Goal: Transaction & Acquisition: Book appointment/travel/reservation

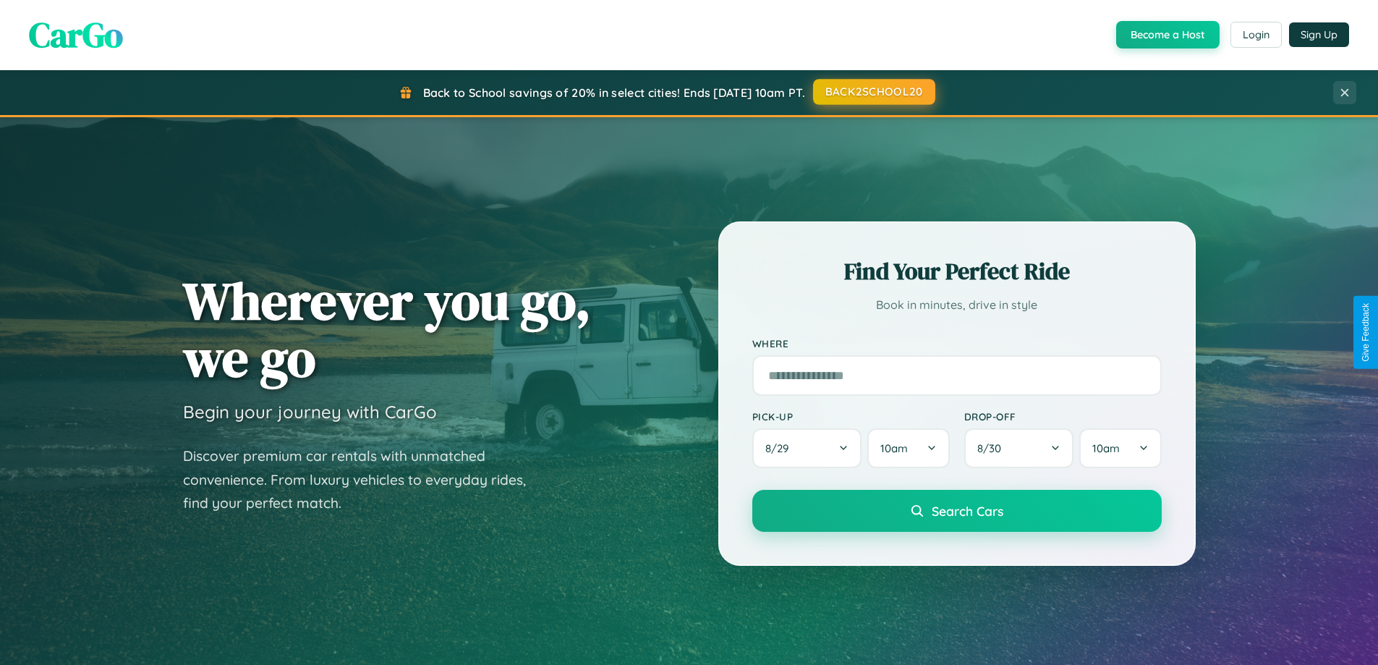
click at [873, 93] on button "BACK2SCHOOL20" at bounding box center [874, 92] width 122 height 26
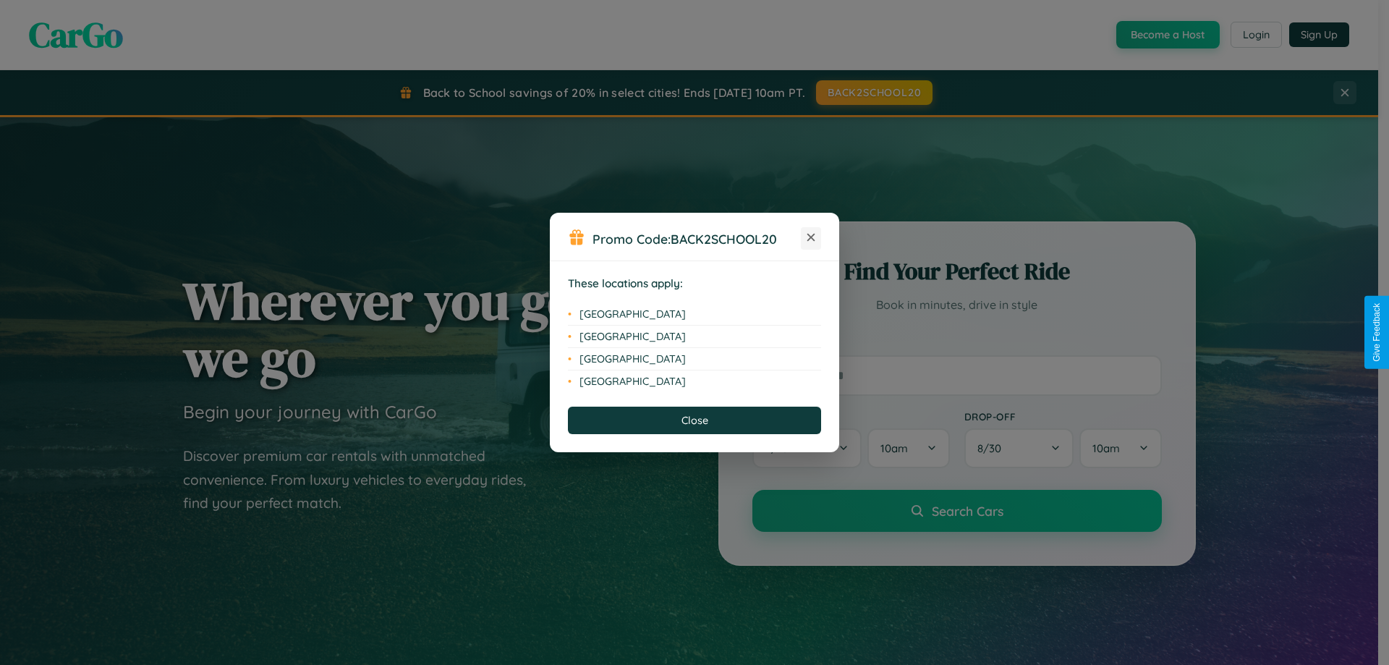
click at [811, 238] on icon at bounding box center [811, 238] width 8 height 8
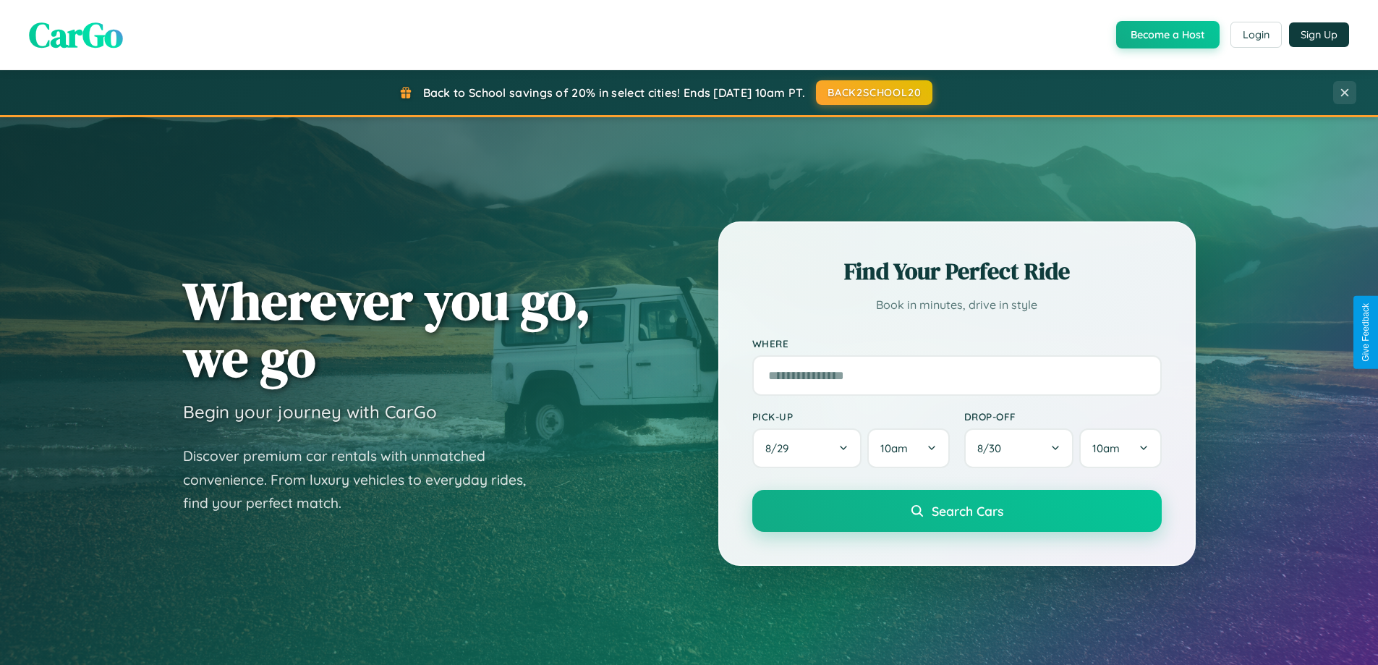
scroll to position [2784, 0]
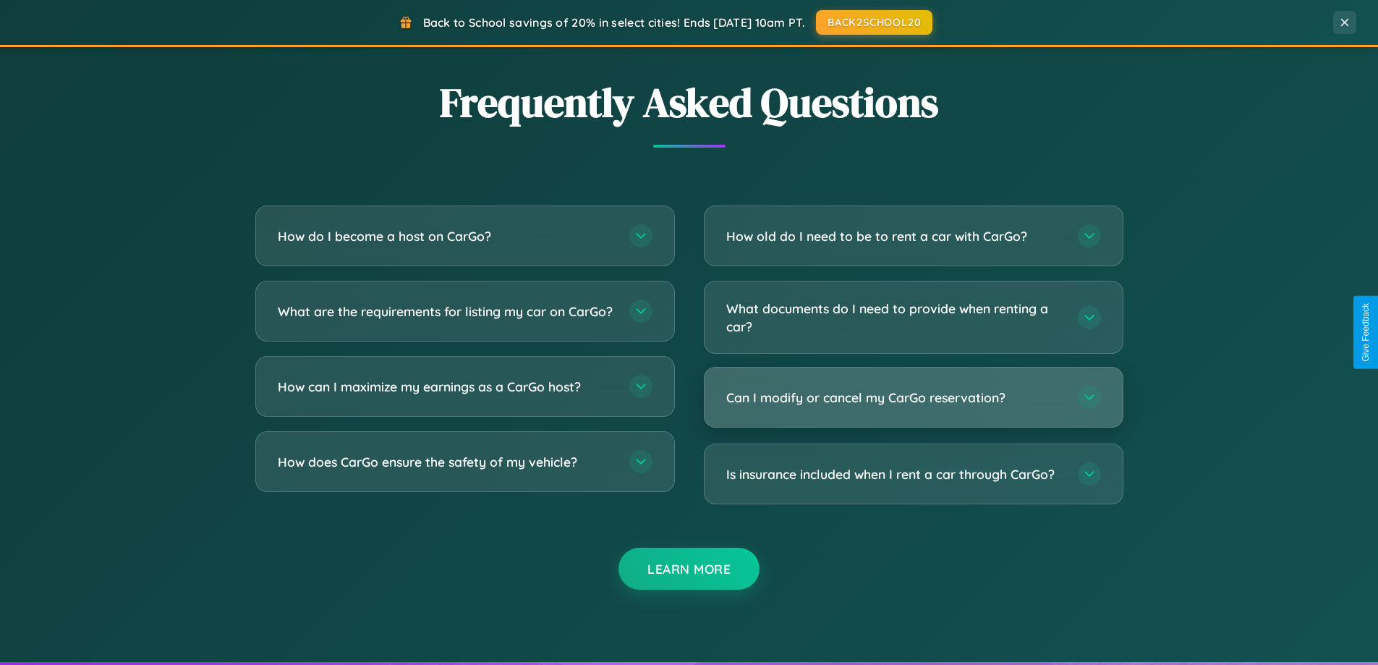
click at [913, 397] on h3 "Can I modify or cancel my CarGo reservation?" at bounding box center [894, 397] width 337 height 18
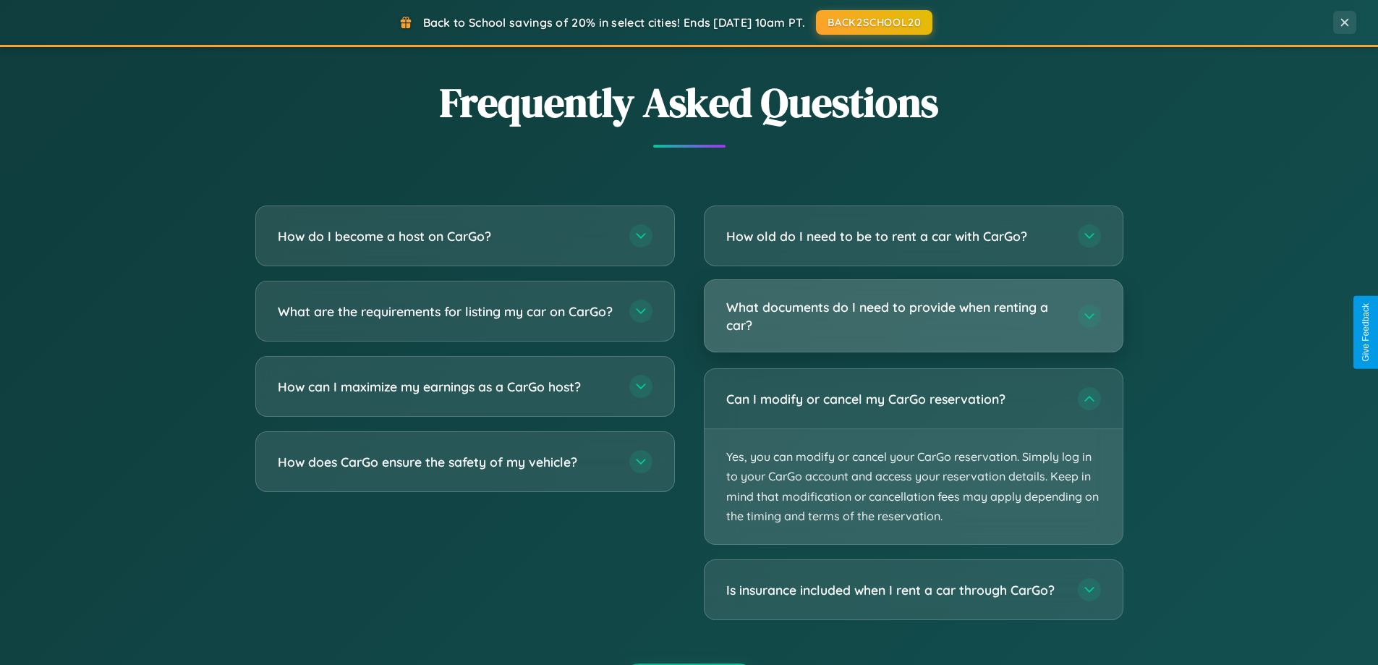
click at [913, 317] on h3 "What documents do I need to provide when renting a car?" at bounding box center [894, 315] width 337 height 35
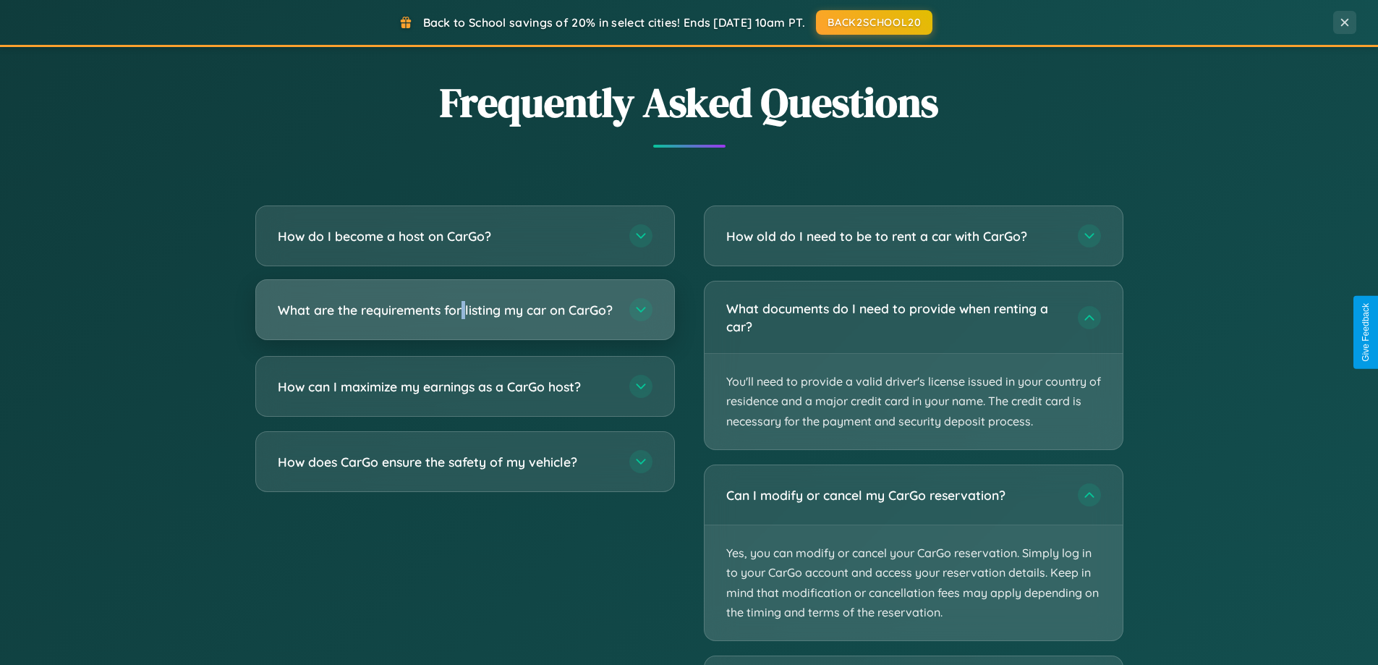
click at [464, 317] on h3 "What are the requirements for listing my car on CarGo?" at bounding box center [446, 310] width 337 height 18
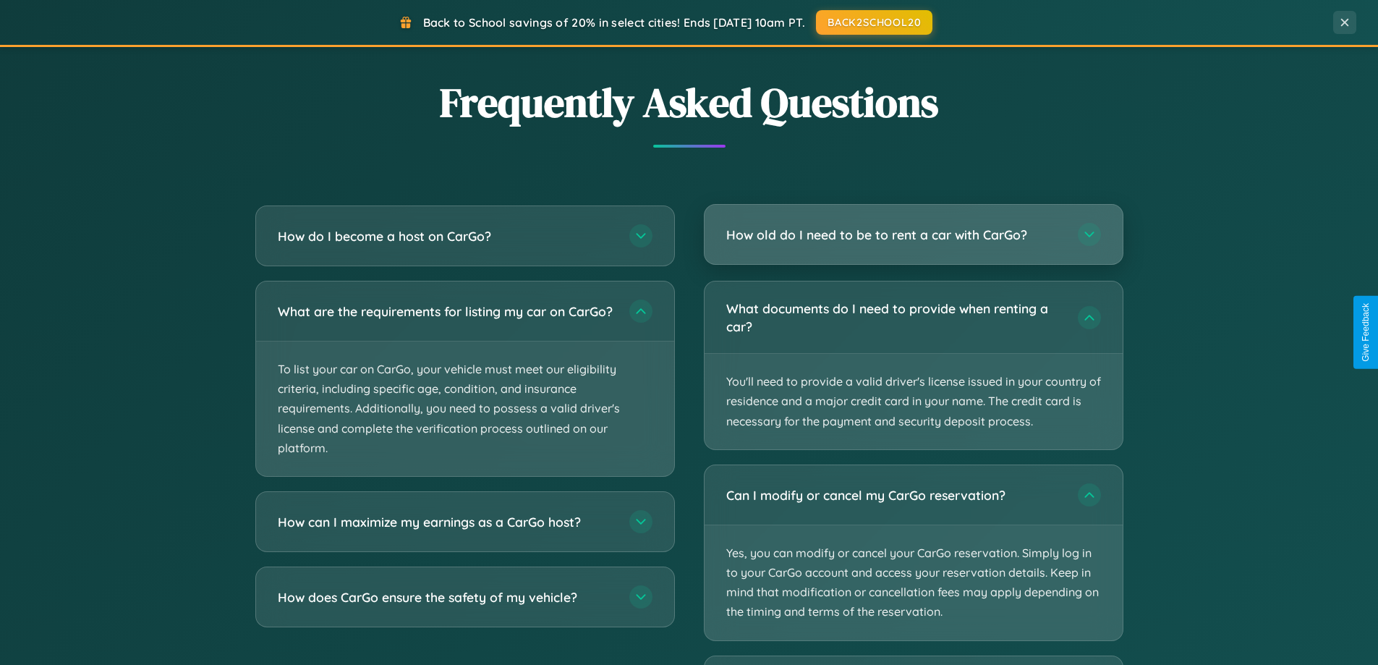
click at [913, 236] on h3 "How old do I need to be to rent a car with CarGo?" at bounding box center [894, 235] width 337 height 18
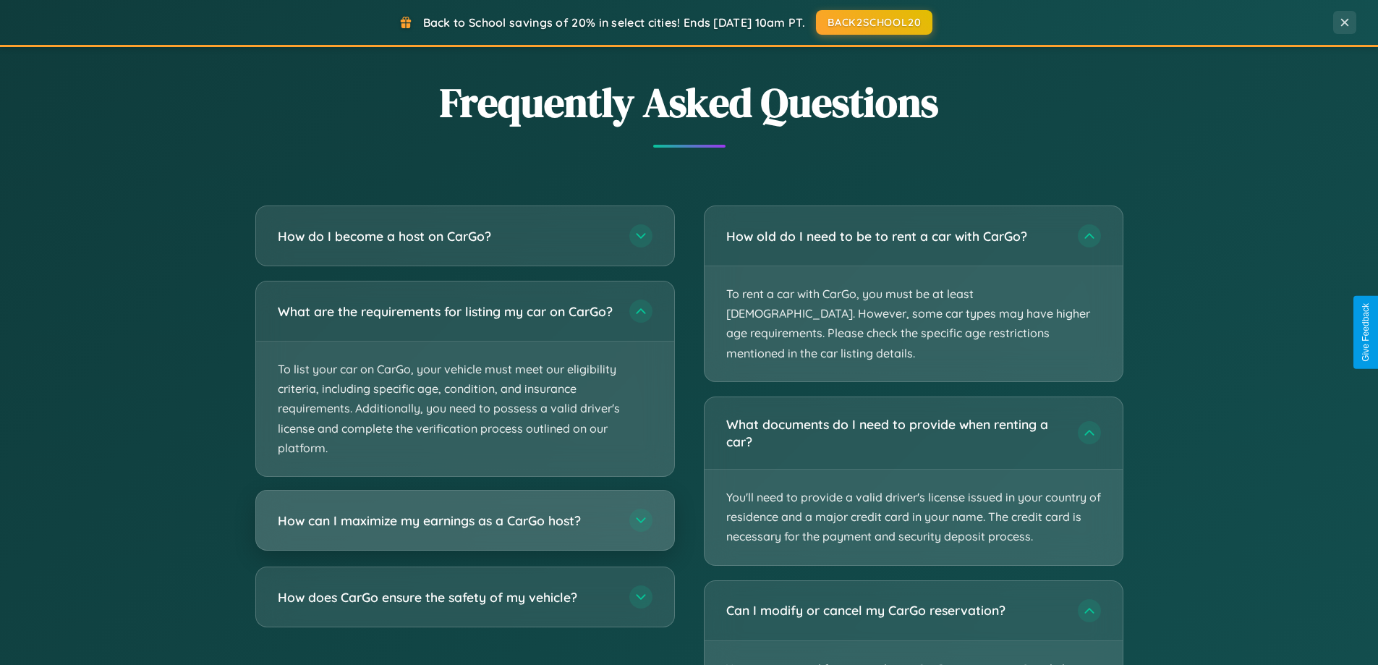
click at [464, 530] on h3 "How can I maximize my earnings as a CarGo host?" at bounding box center [446, 520] width 337 height 18
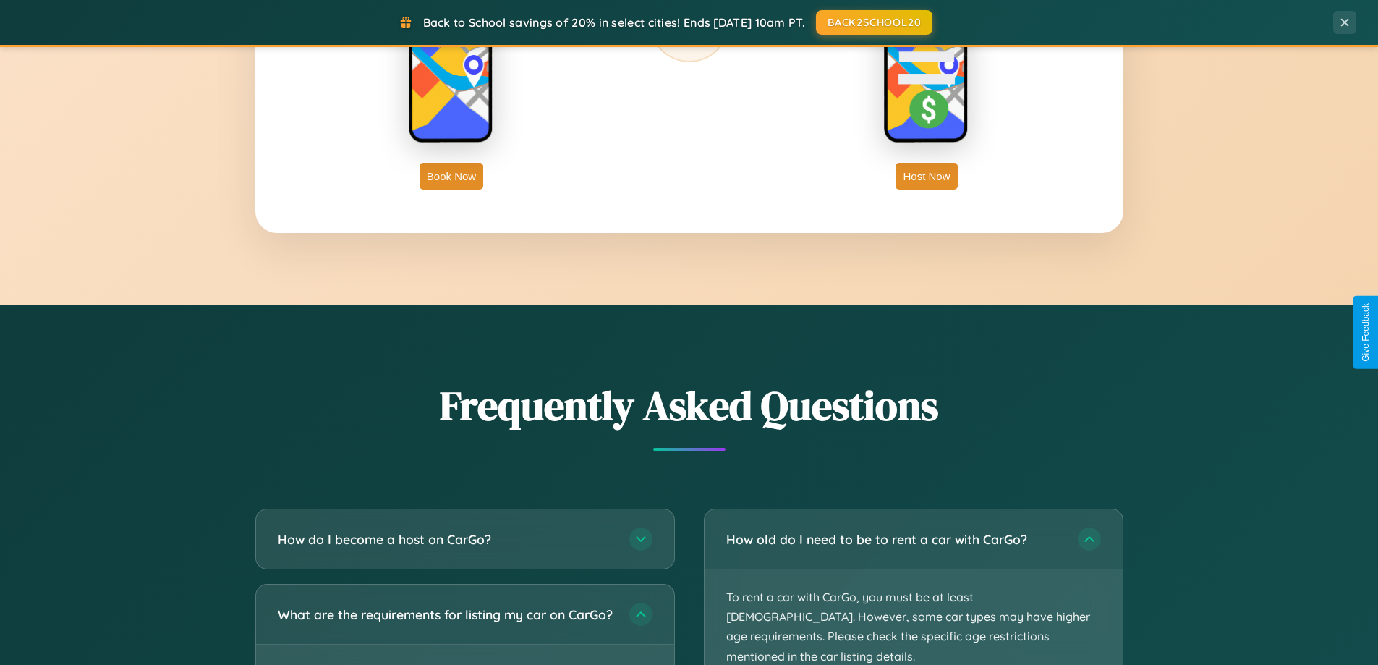
scroll to position [995, 0]
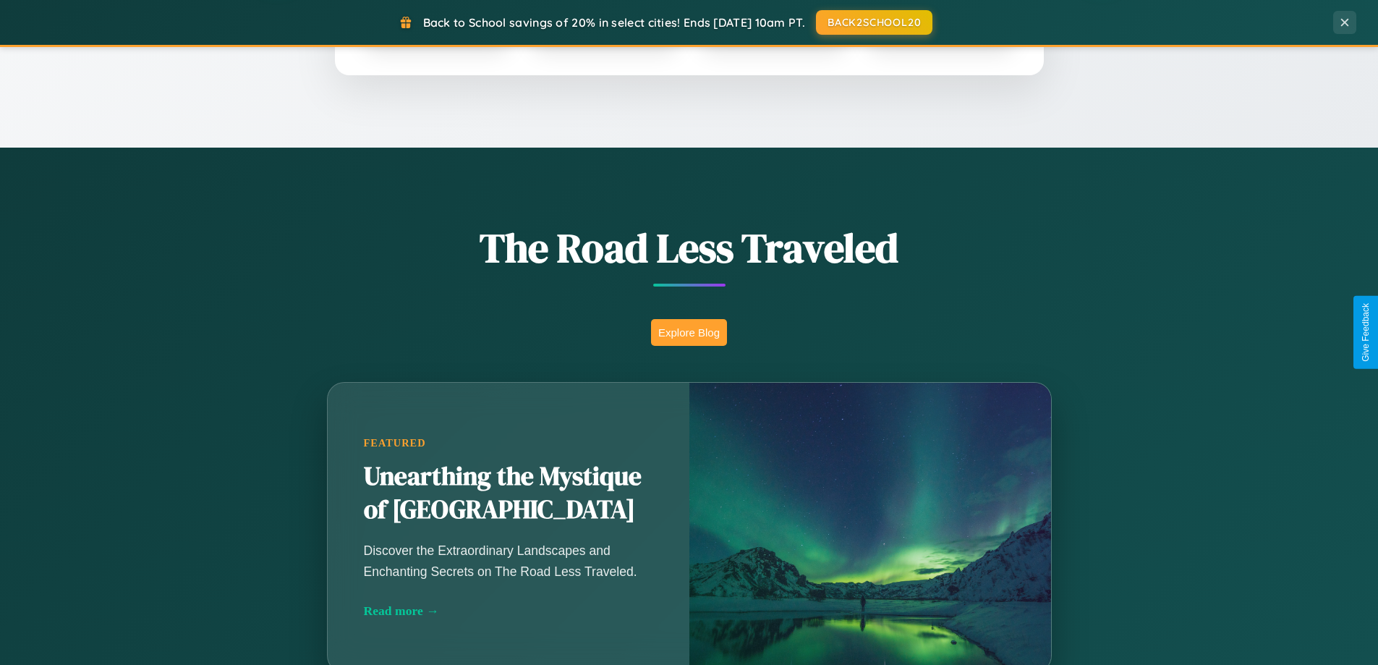
click at [689, 332] on button "Explore Blog" at bounding box center [689, 332] width 76 height 27
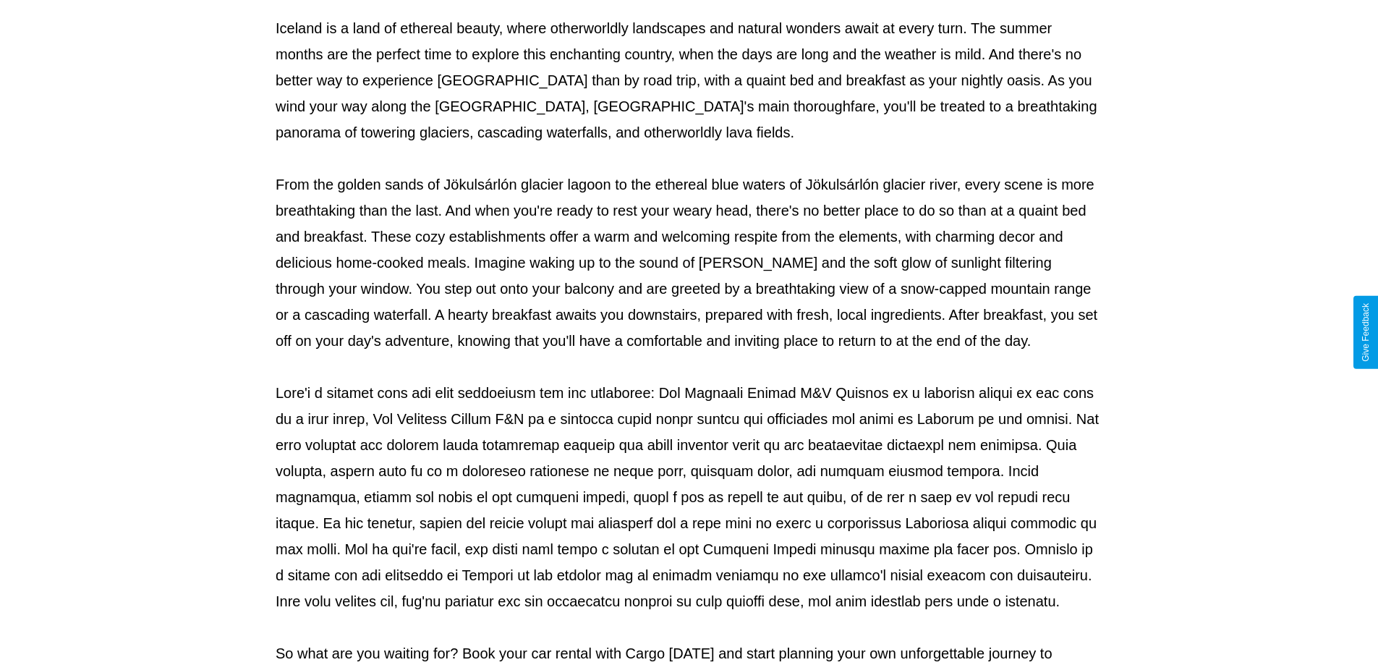
scroll to position [468, 0]
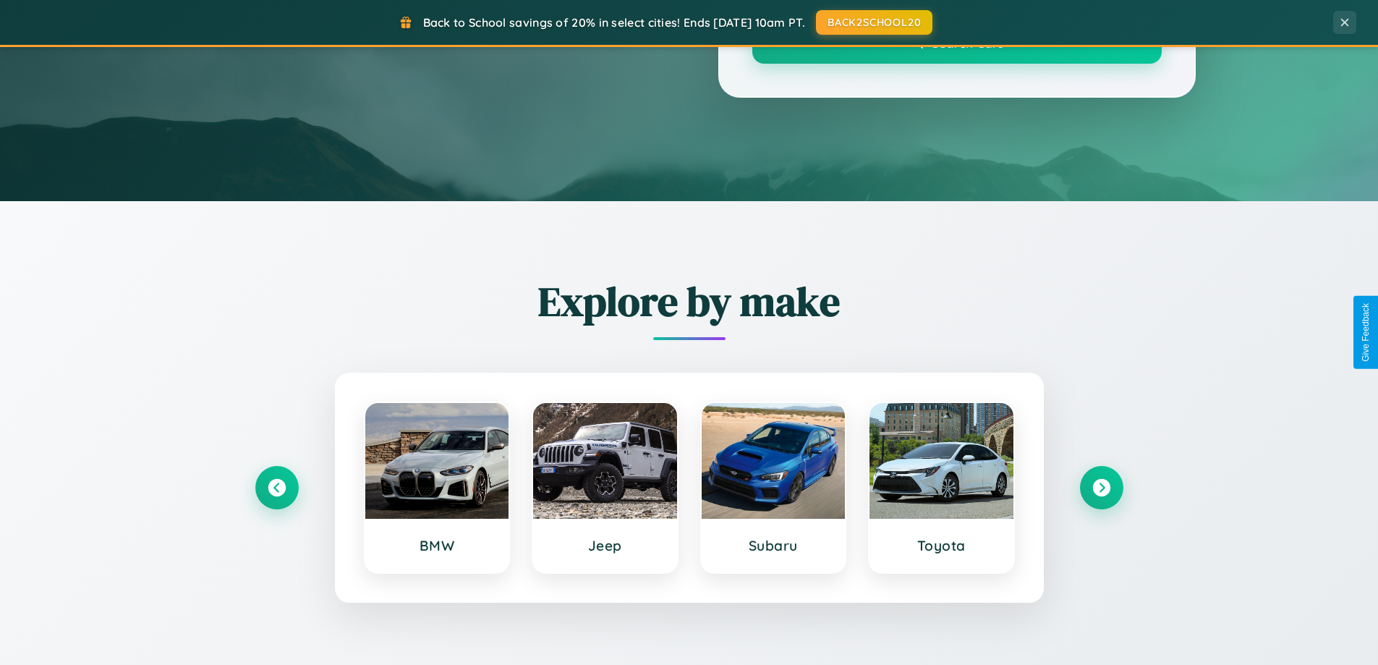
scroll to position [995, 0]
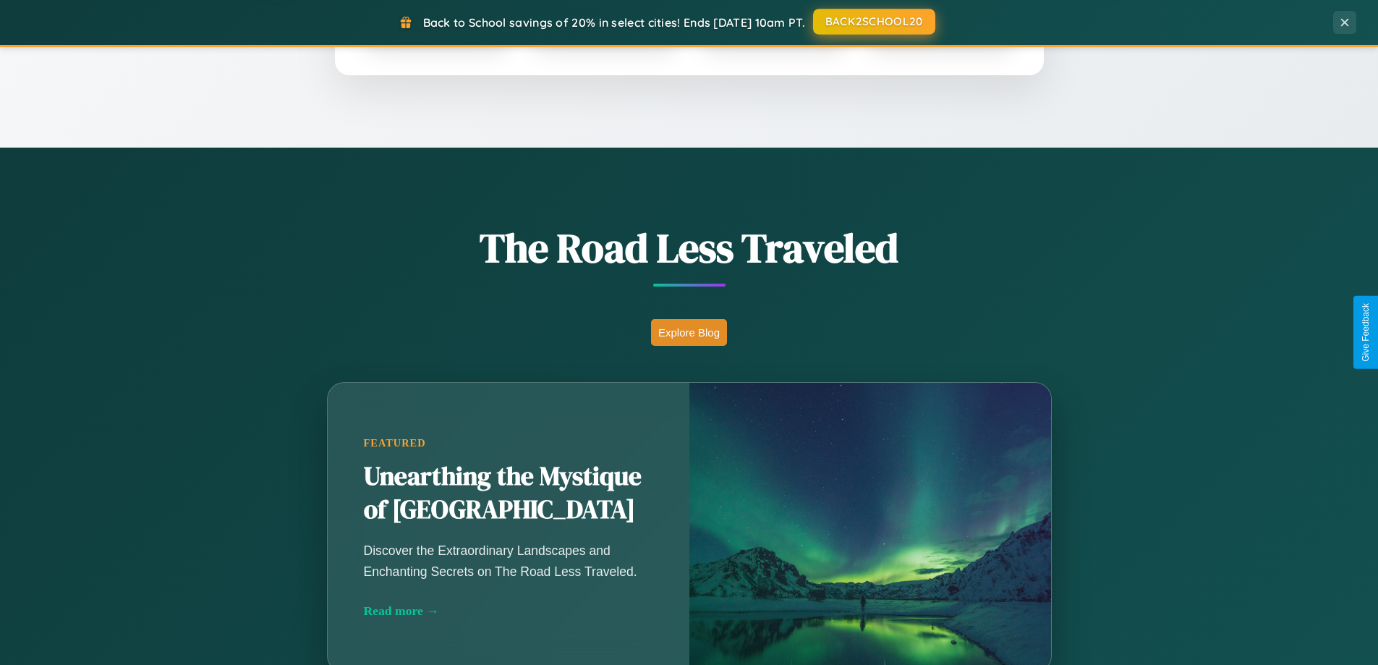
click at [873, 22] on button "BACK2SCHOOL20" at bounding box center [874, 22] width 122 height 26
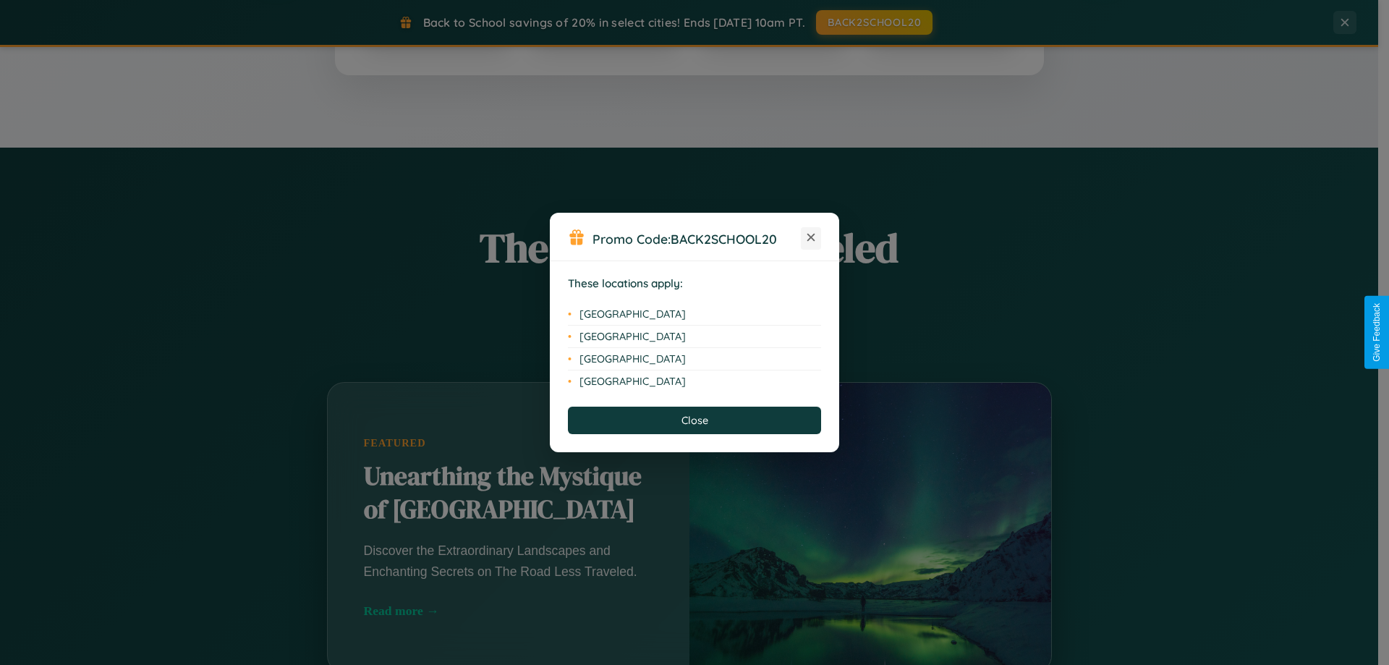
click at [811, 238] on icon at bounding box center [811, 238] width 8 height 8
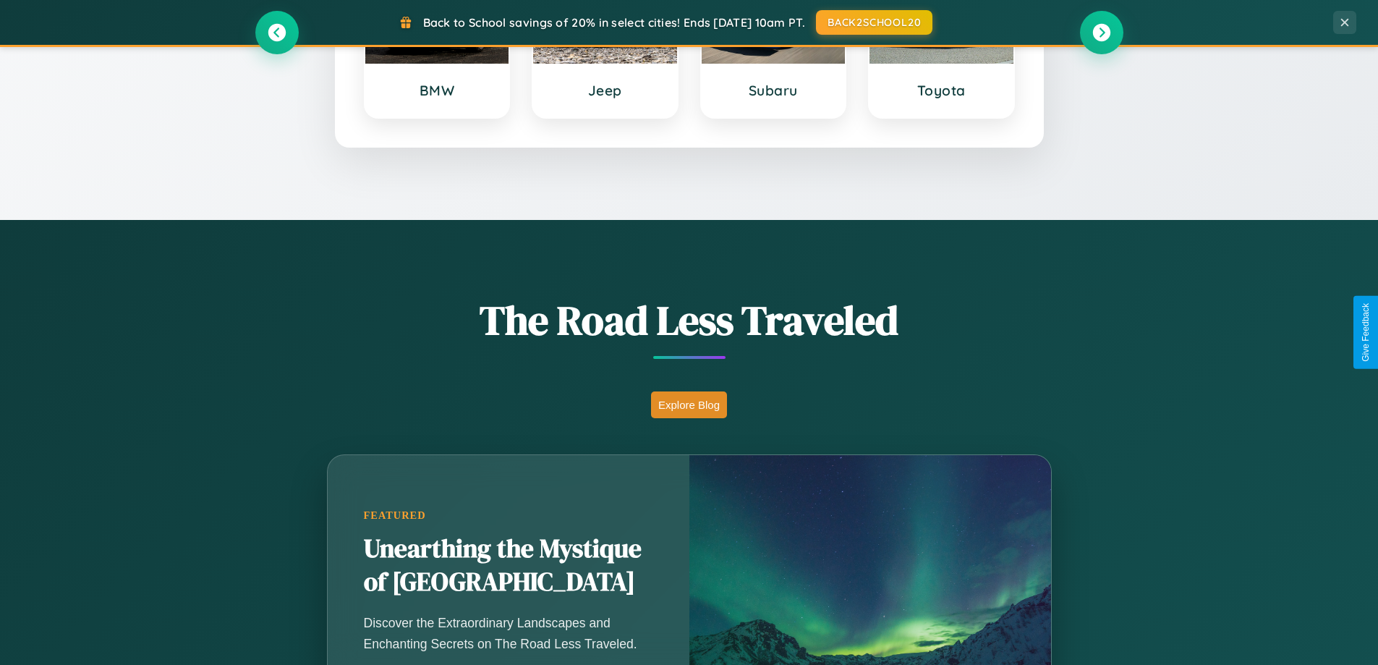
scroll to position [0, 0]
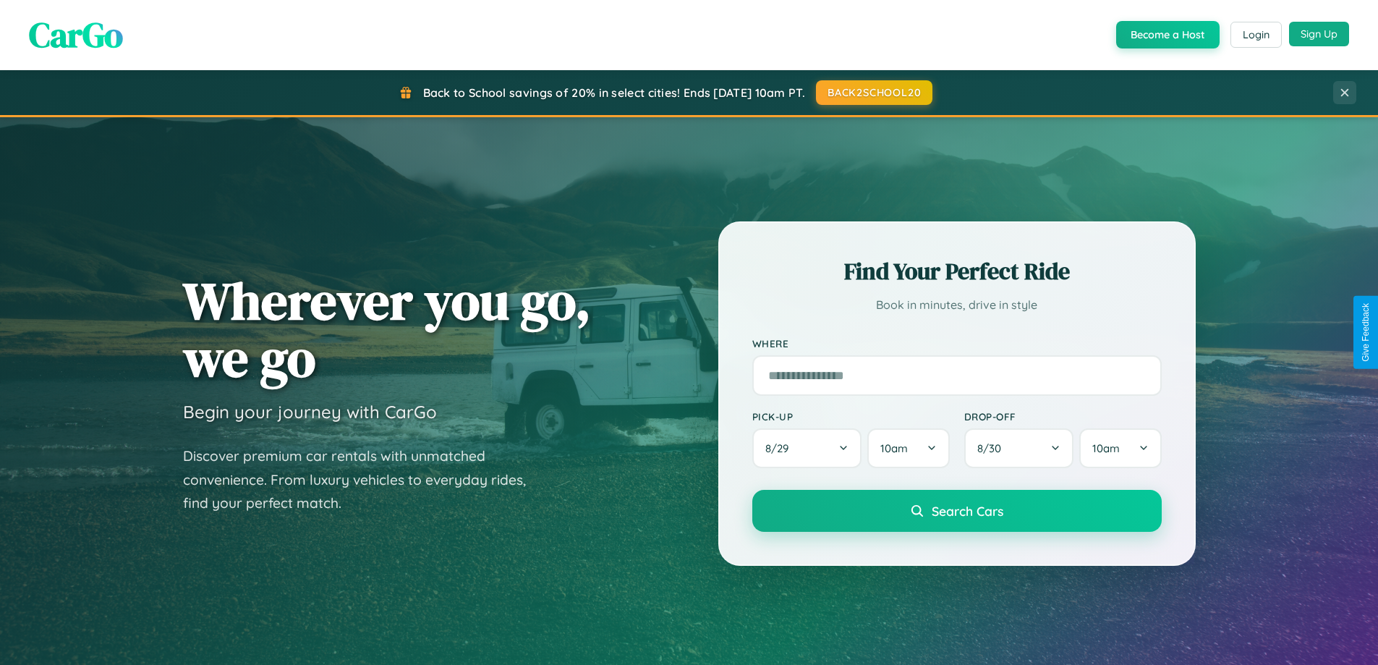
click at [1319, 35] on button "Sign Up" at bounding box center [1319, 34] width 60 height 25
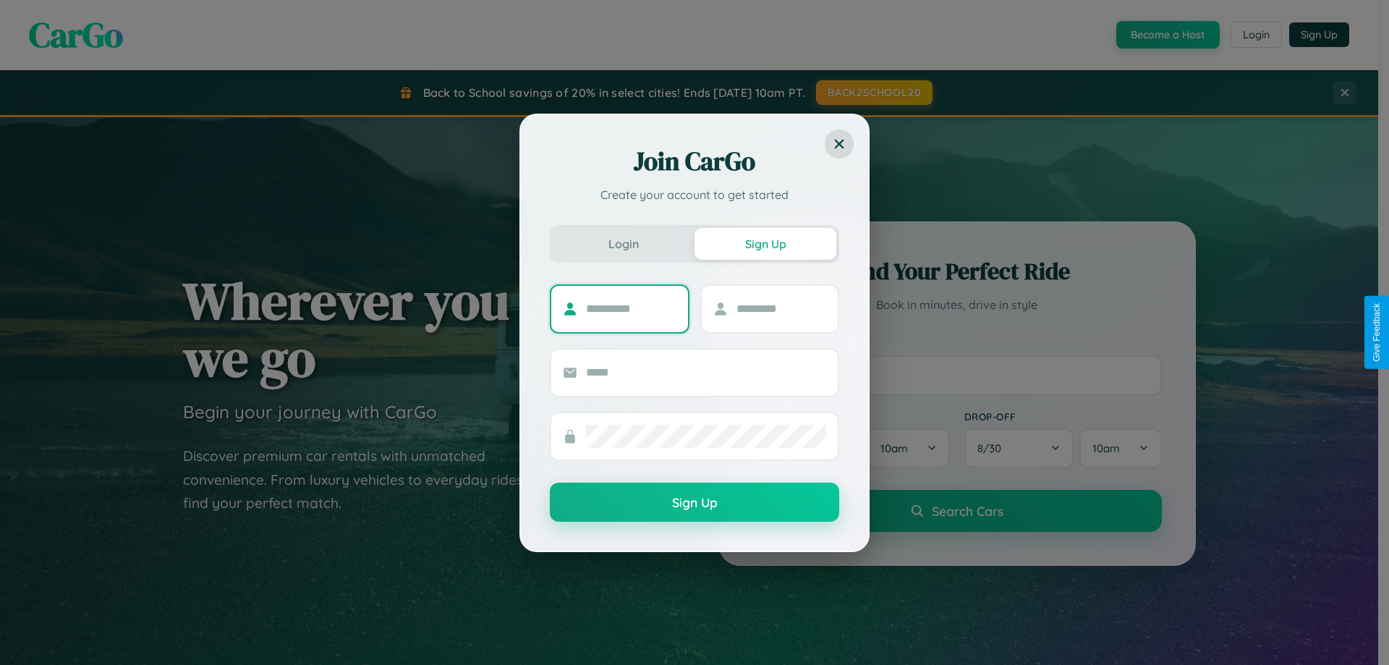
click at [631, 308] on input "text" at bounding box center [631, 308] width 90 height 23
type input "*********"
click at [781, 308] on input "text" at bounding box center [781, 308] width 90 height 23
type input "********"
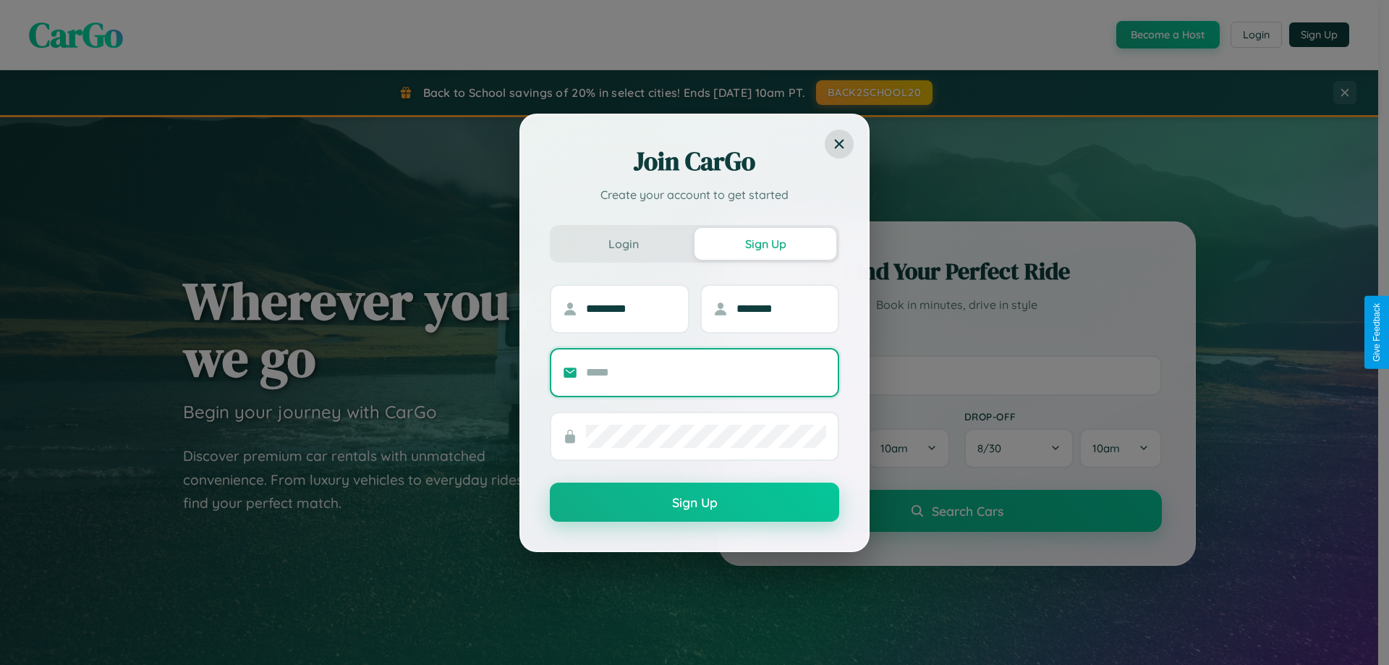
click at [706, 372] on input "text" at bounding box center [706, 372] width 240 height 23
type input "**********"
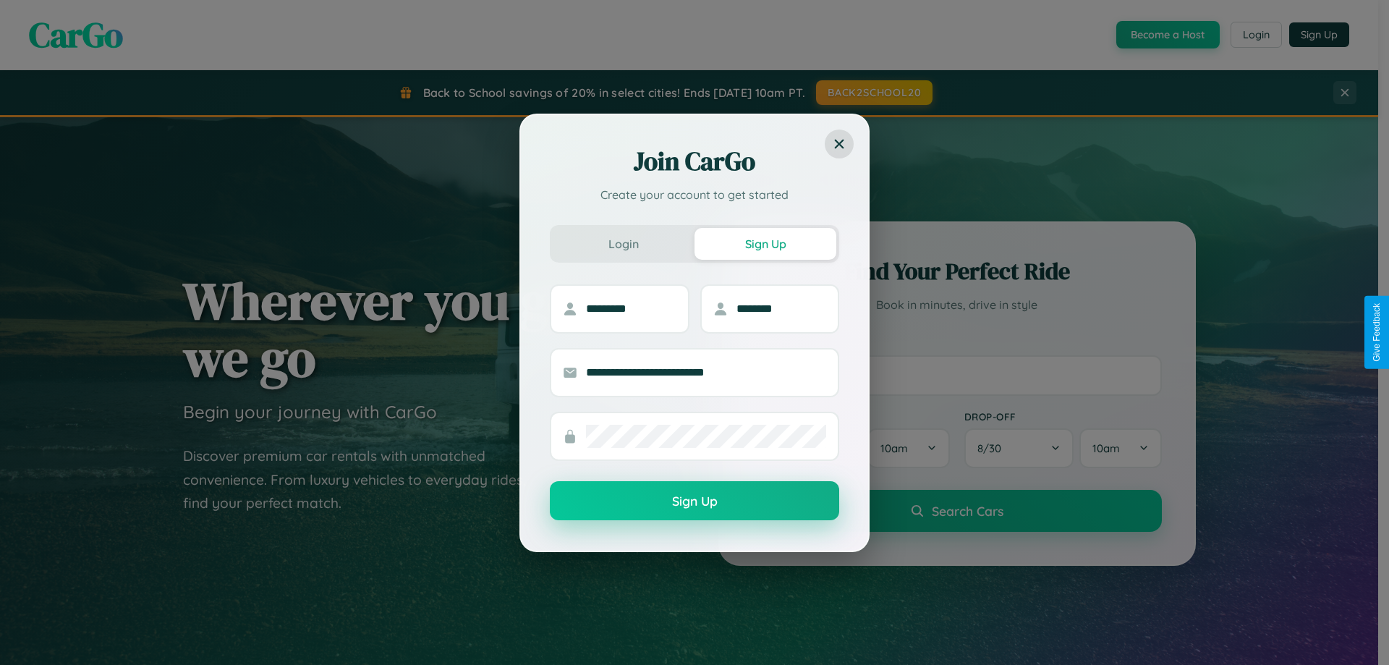
click at [694, 501] on button "Sign Up" at bounding box center [694, 500] width 289 height 39
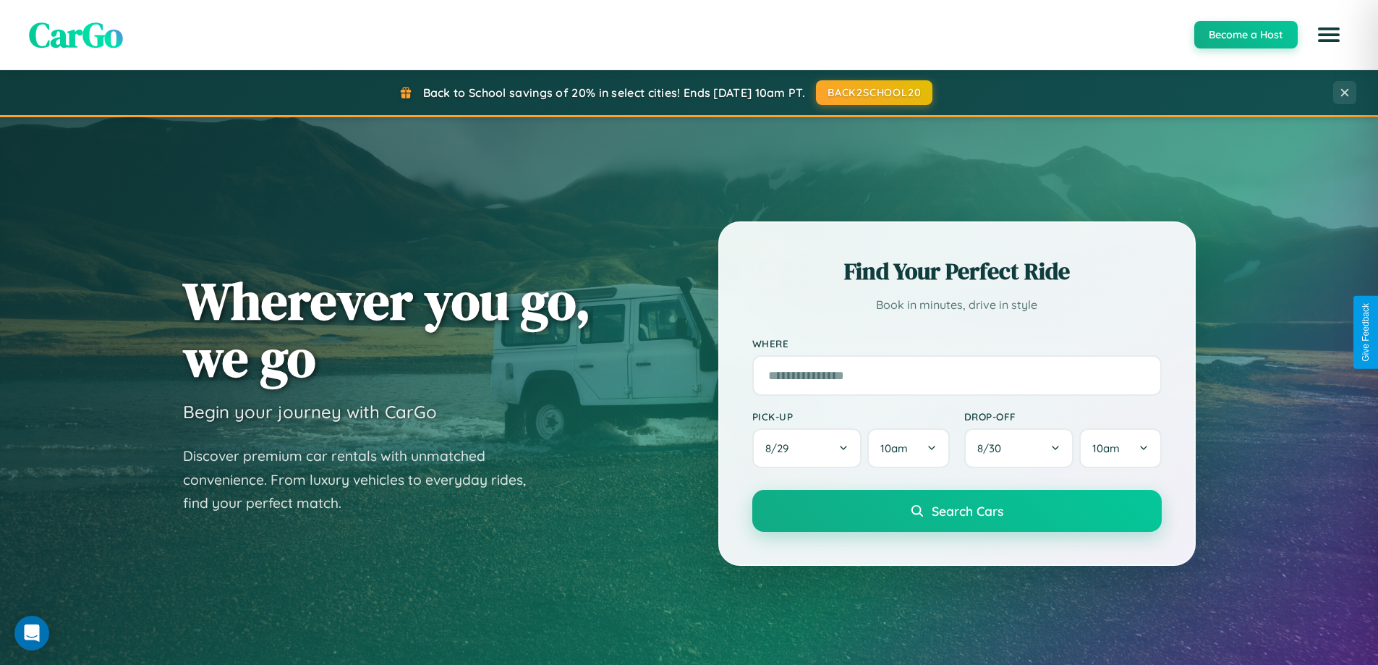
scroll to position [43, 0]
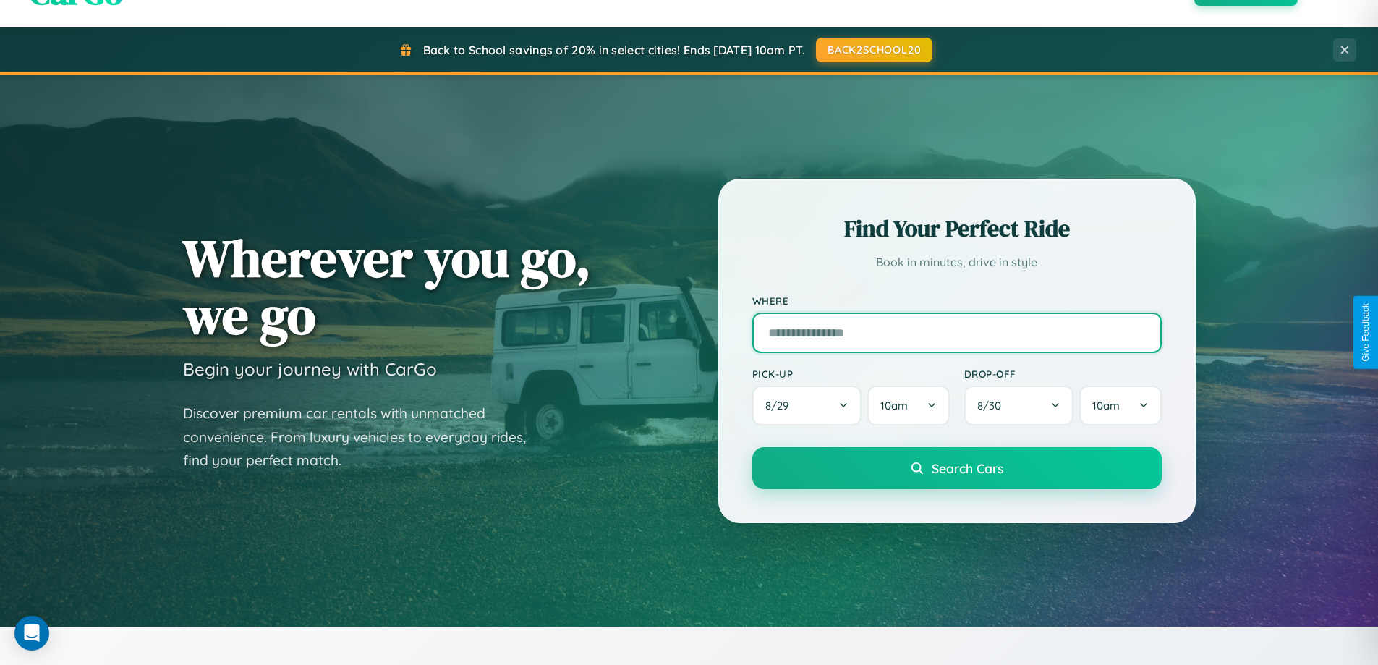
click at [956, 332] on input "text" at bounding box center [956, 333] width 409 height 41
type input "**********"
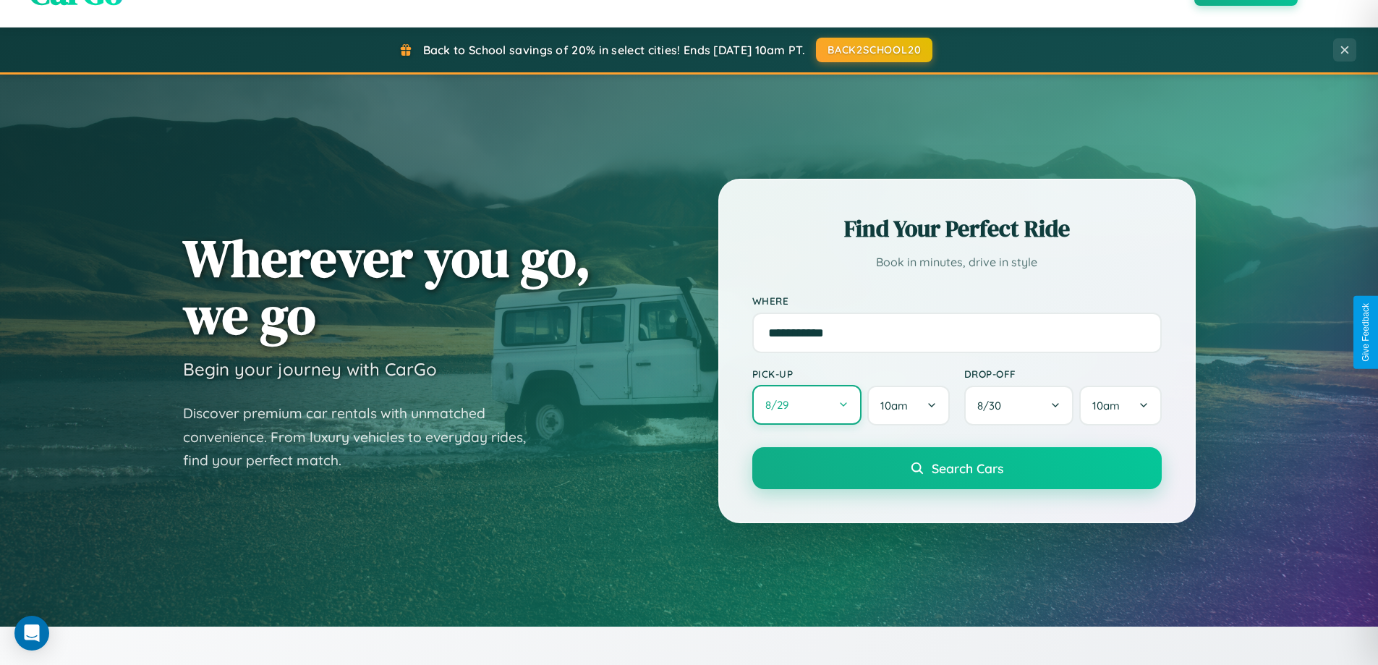
click at [807, 405] on button "8 / 29" at bounding box center [807, 405] width 110 height 40
select select "*"
select select "****"
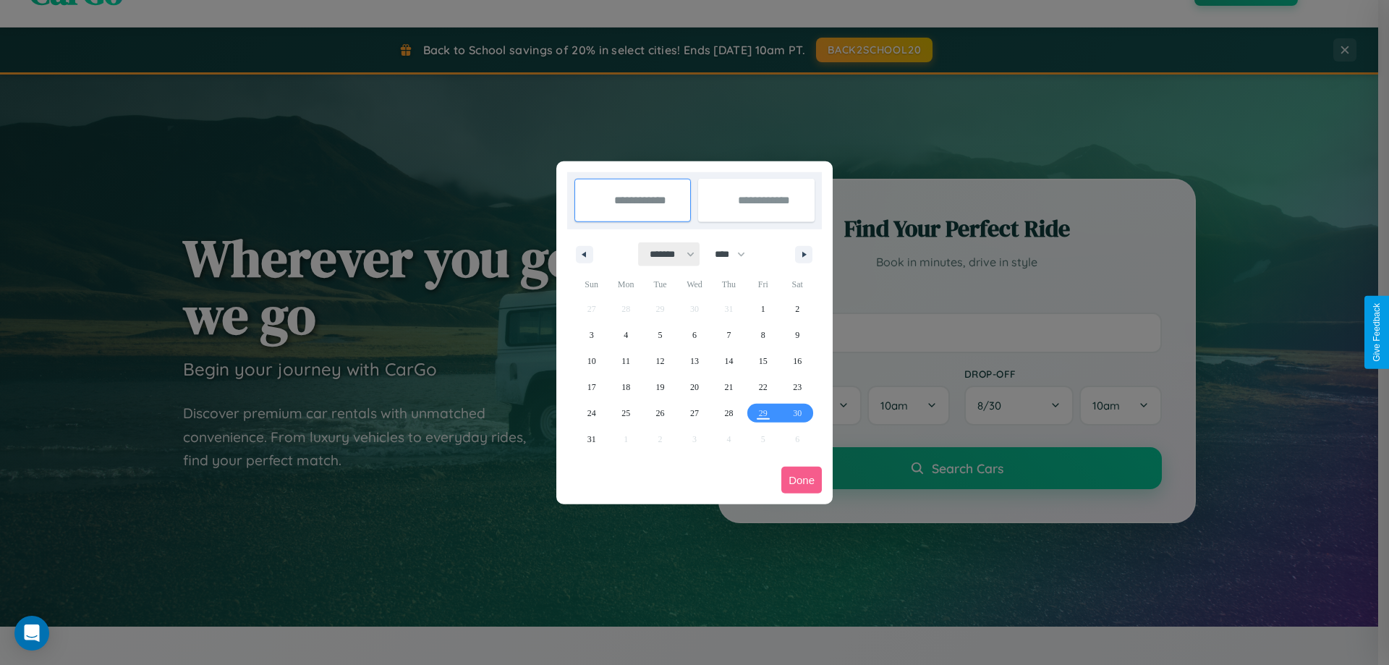
drag, startPoint x: 666, startPoint y: 254, endPoint x: 694, endPoint y: 290, distance: 46.3
click at [666, 254] on select "******* ******** ***** ***** *** **** **** ****** ********* ******* ******** **…" at bounding box center [669, 254] width 61 height 24
select select "*"
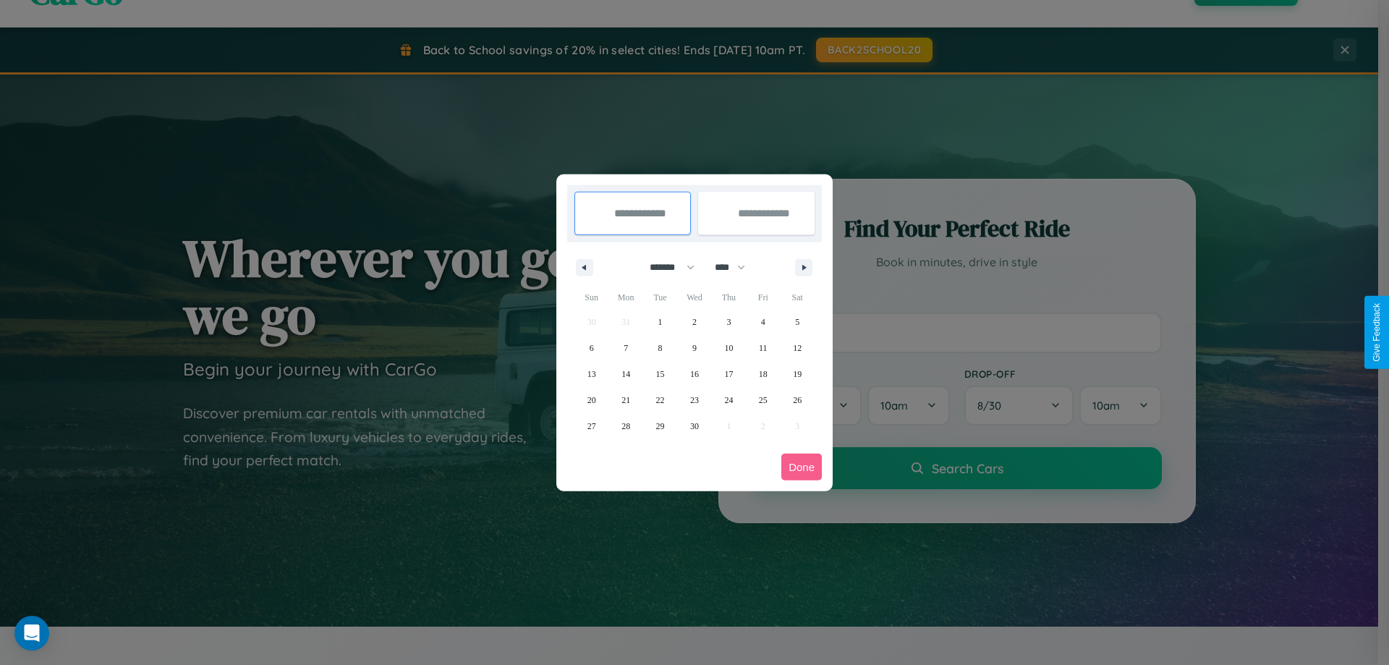
click at [736, 267] on select "**** **** **** **** **** **** **** **** **** **** **** **** **** **** **** ****…" at bounding box center [728, 267] width 43 height 24
select select "****"
click at [660, 399] on span "21" at bounding box center [660, 400] width 9 height 26
type input "**********"
click at [694, 425] on span "29" at bounding box center [694, 426] width 9 height 26
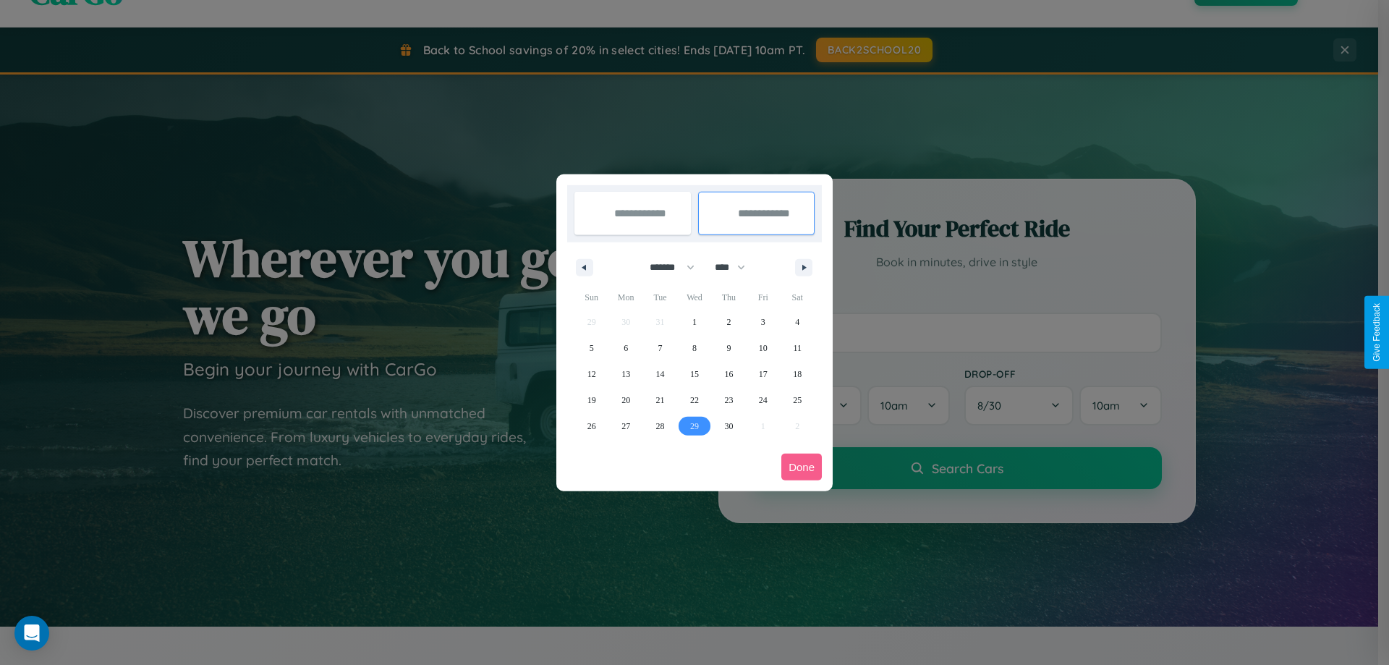
type input "**********"
click at [802, 467] on button "Done" at bounding box center [801, 467] width 41 height 27
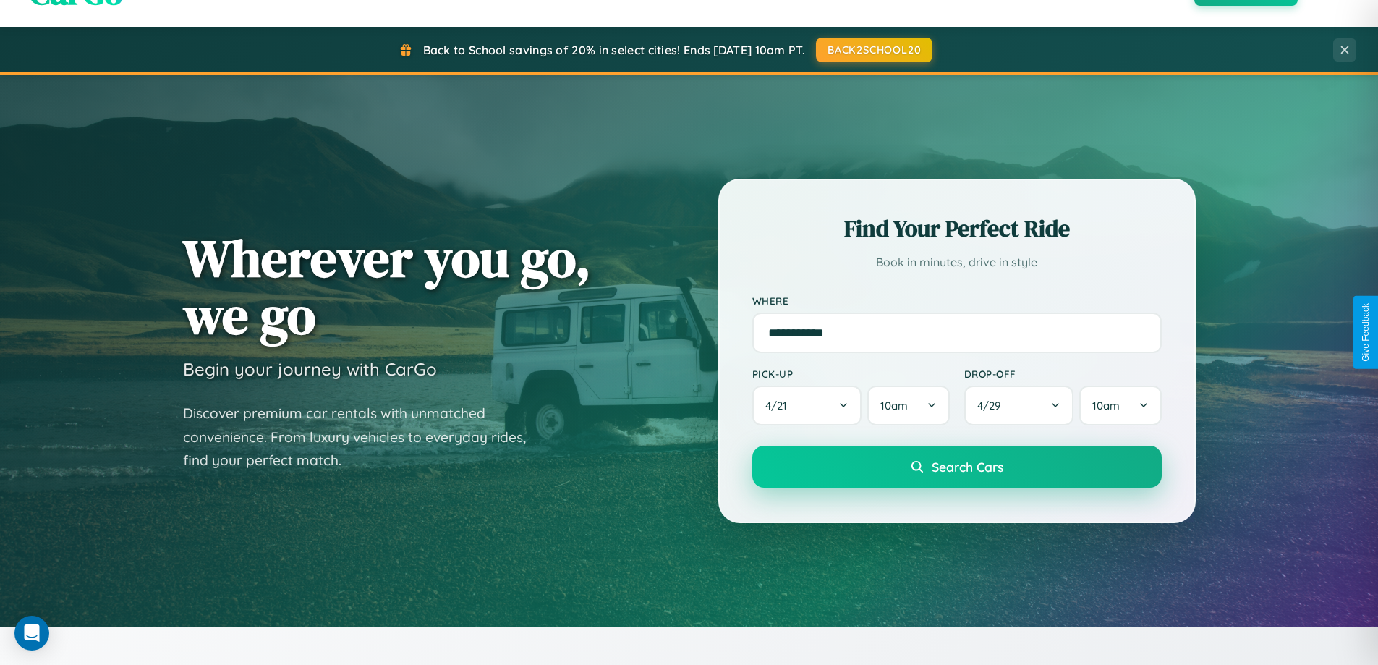
click at [956, 467] on span "Search Cars" at bounding box center [968, 467] width 72 height 16
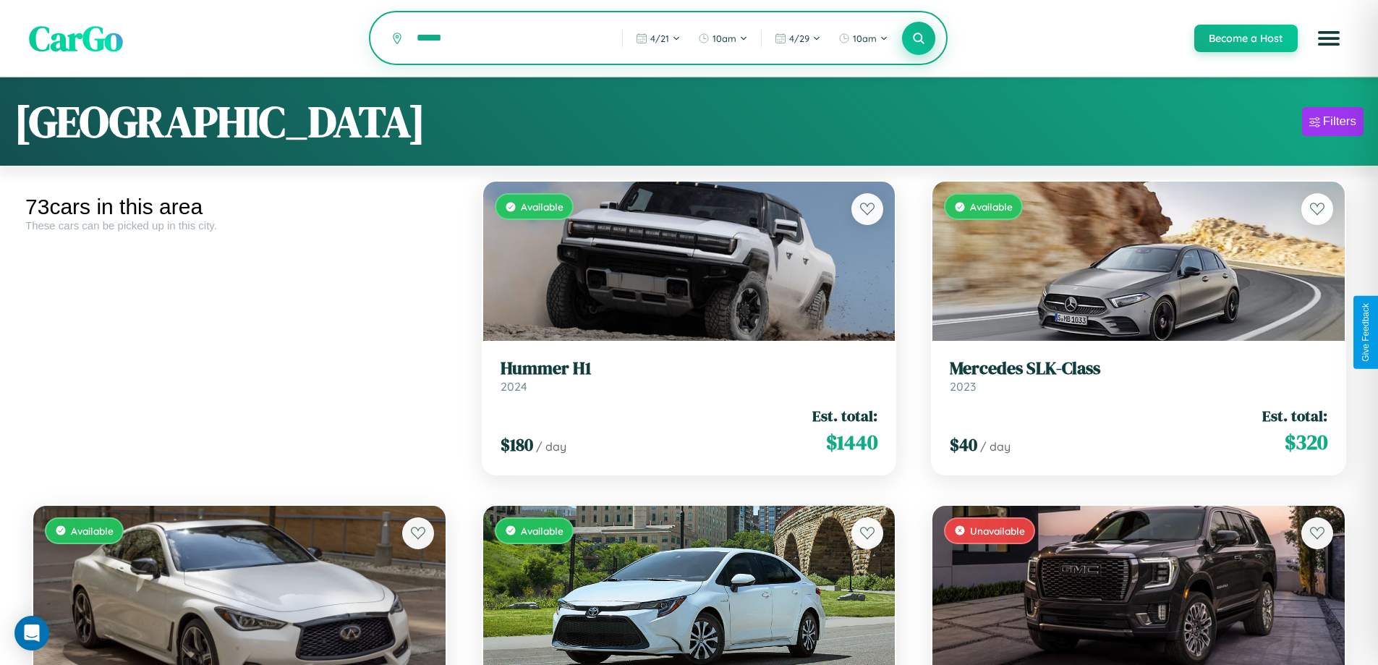
type input "******"
click at [918, 39] on icon at bounding box center [919, 38] width 14 height 14
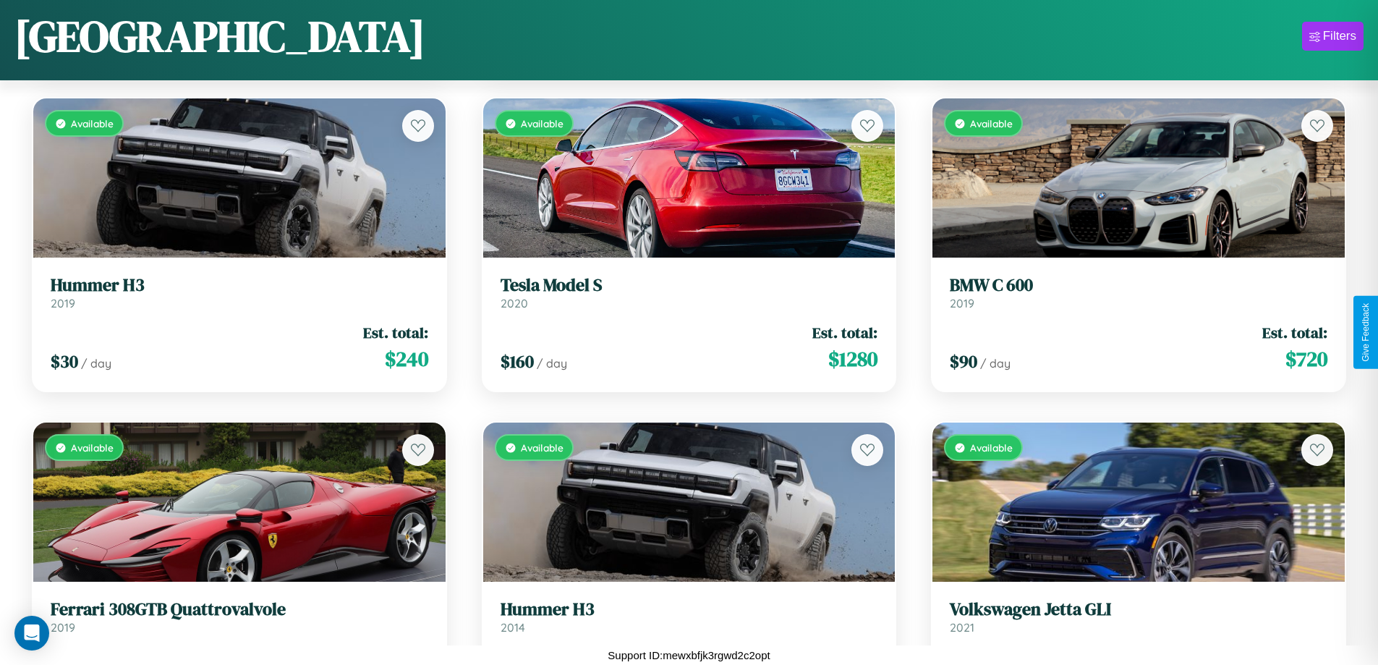
scroll to position [5711, 0]
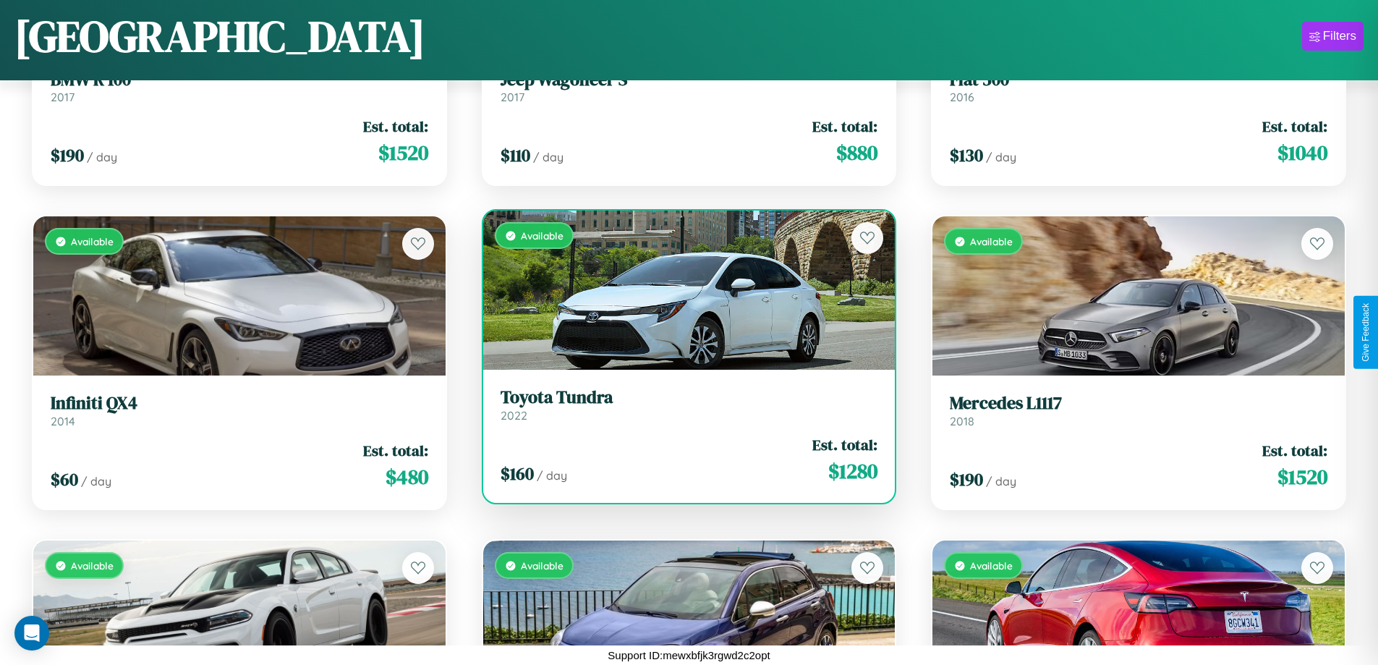
click at [683, 409] on link "Toyota Tundra 2022" at bounding box center [690, 404] width 378 height 35
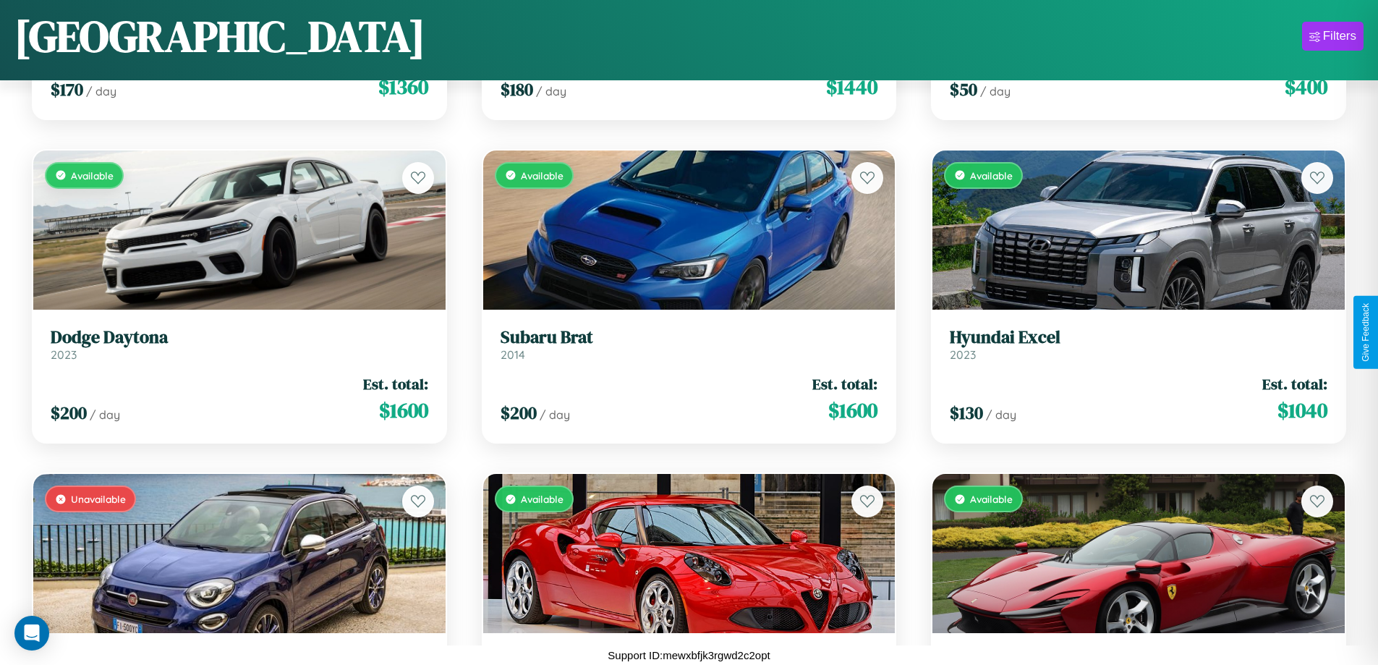
scroll to position [1499, 0]
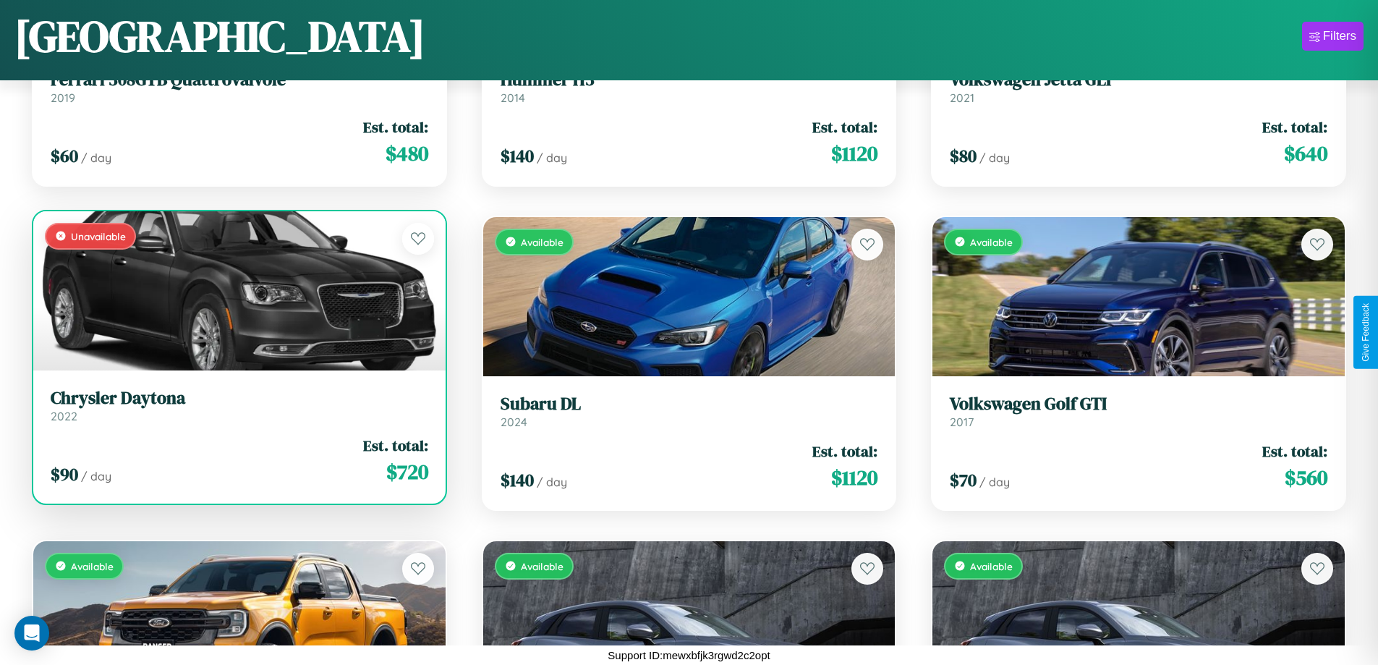
click at [237, 411] on link "Chrysler Daytona 2022" at bounding box center [240, 405] width 378 height 35
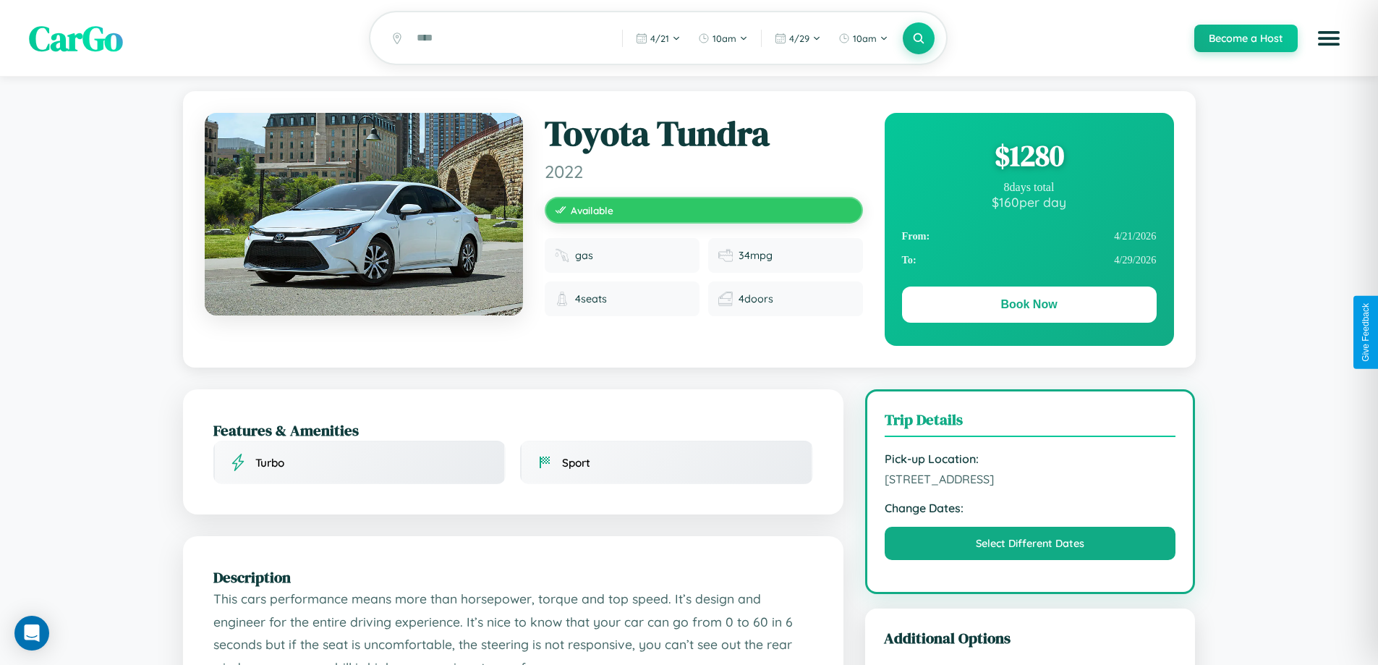
scroll to position [475, 0]
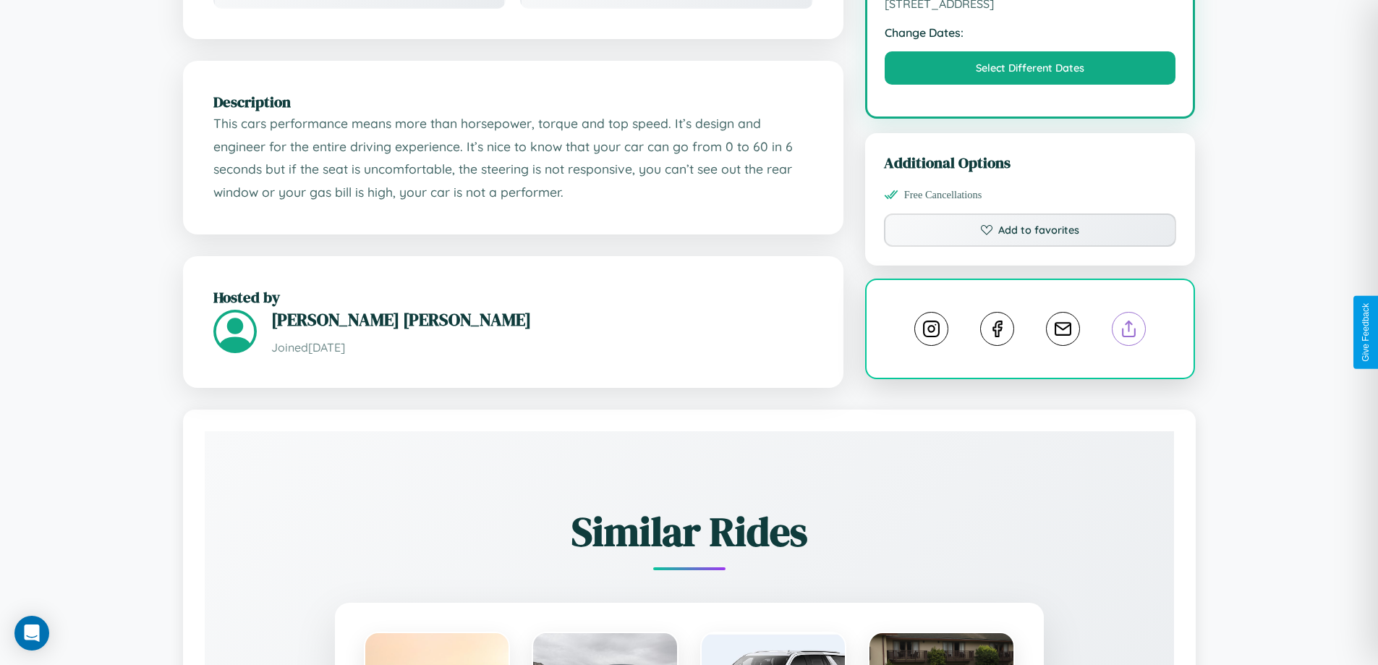
click at [1129, 331] on line at bounding box center [1129, 326] width 0 height 10
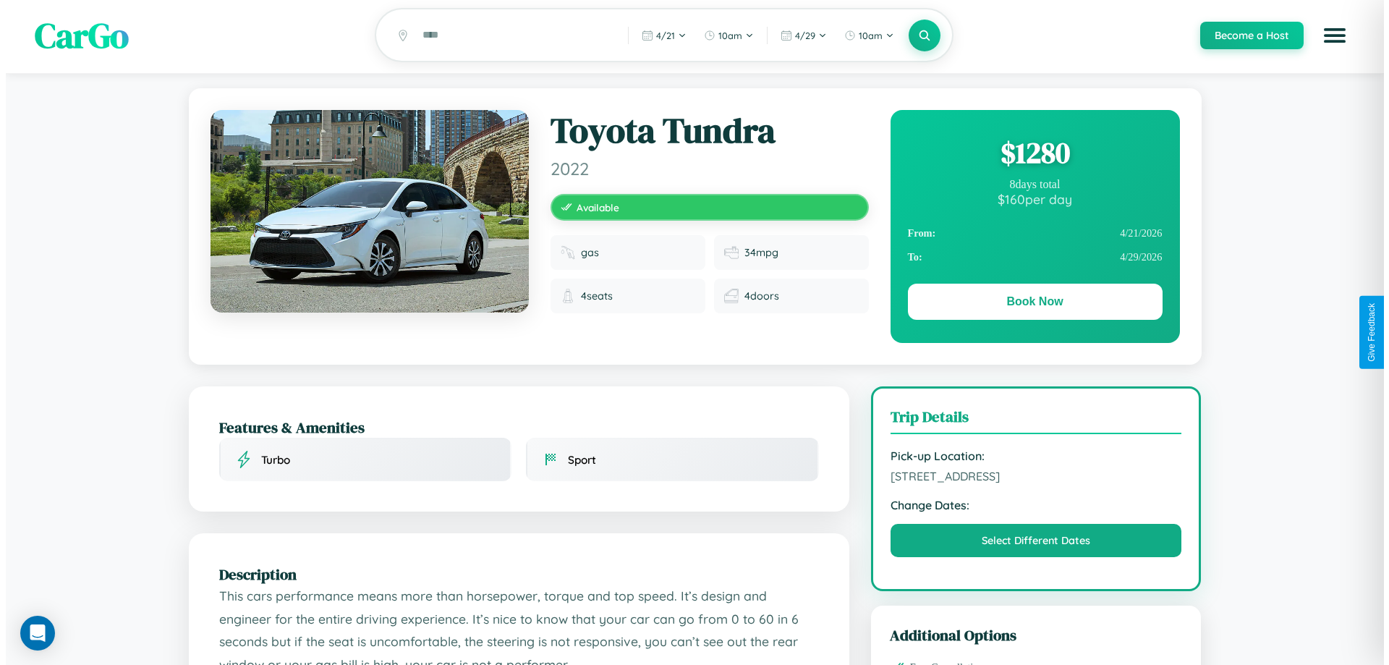
scroll to position [0, 0]
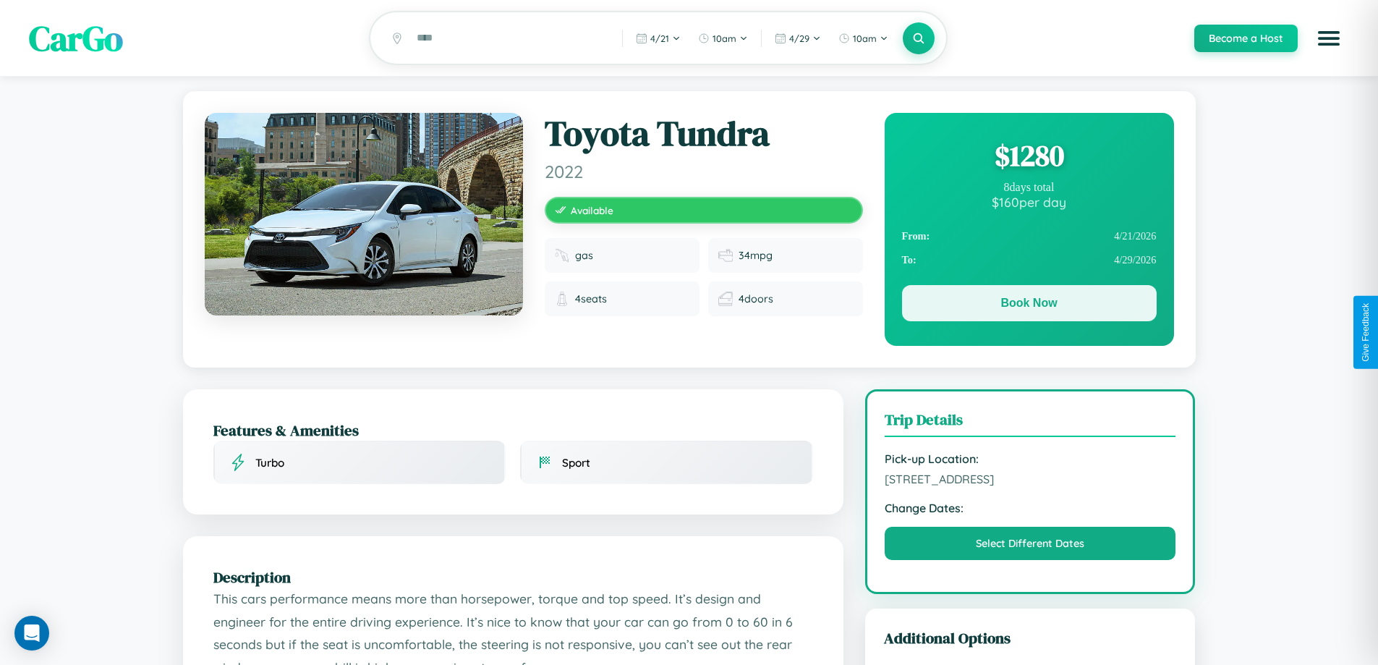
click at [1029, 307] on button "Book Now" at bounding box center [1029, 303] width 255 height 36
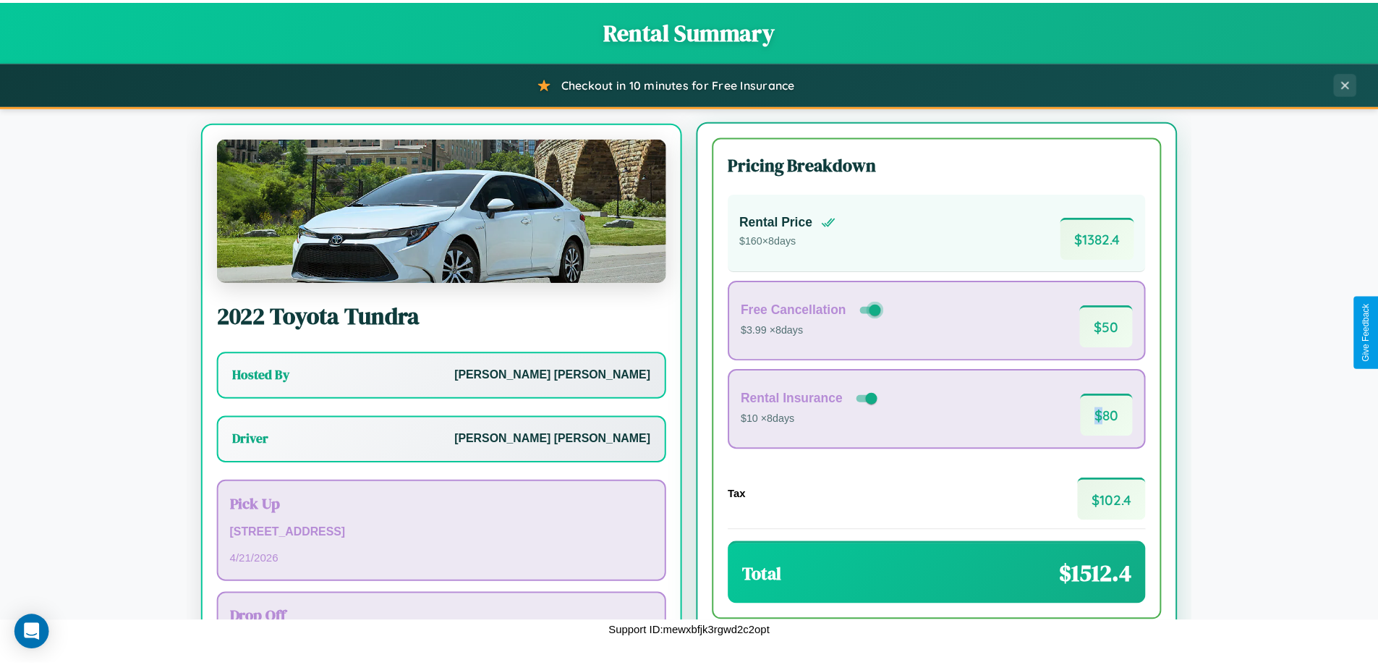
scroll to position [67, 0]
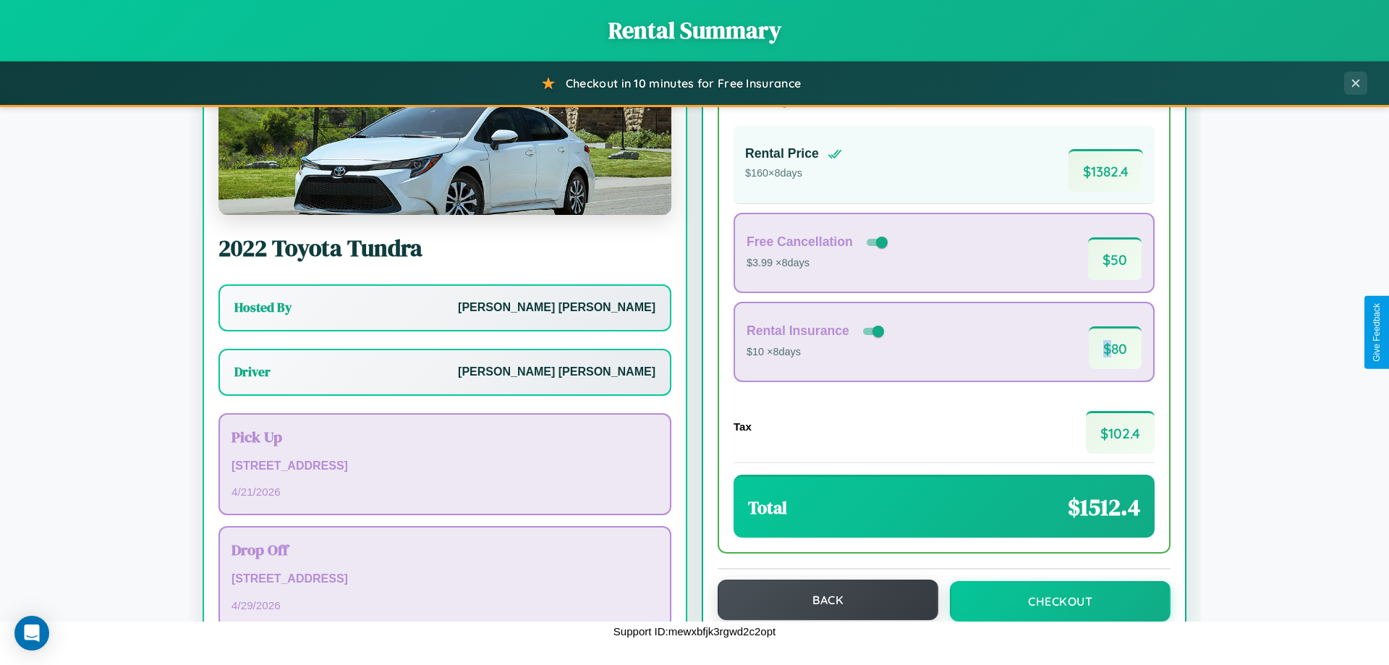
click at [821, 600] on button "Back" at bounding box center [828, 599] width 221 height 41
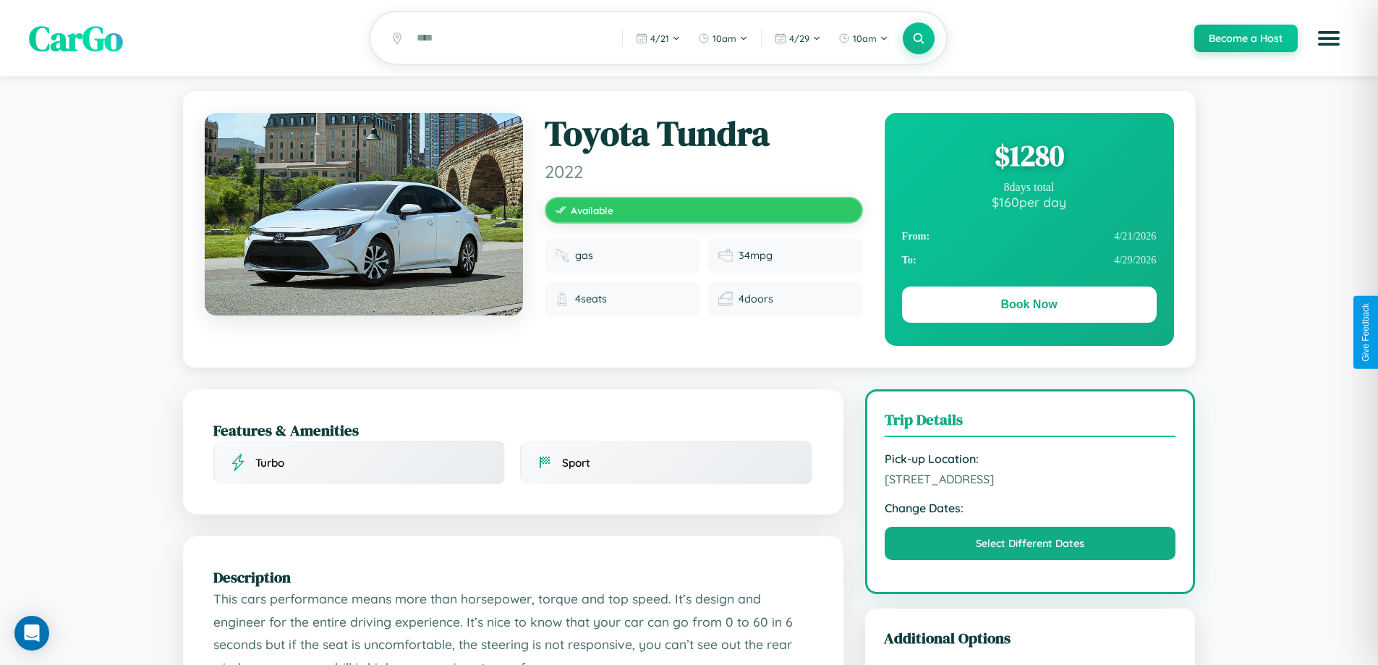
scroll to position [149, 0]
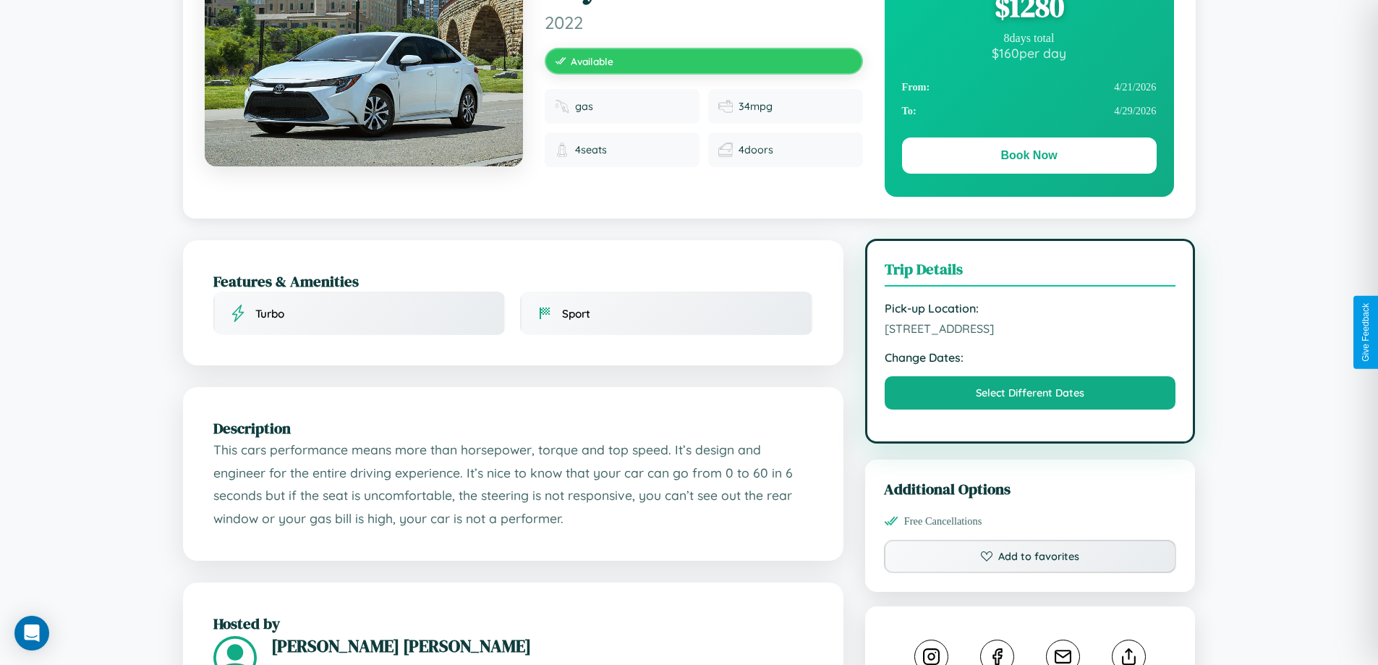
click at [1030, 331] on span "129 Fifth Street Berlin 14888 Germany" at bounding box center [1031, 328] width 292 height 14
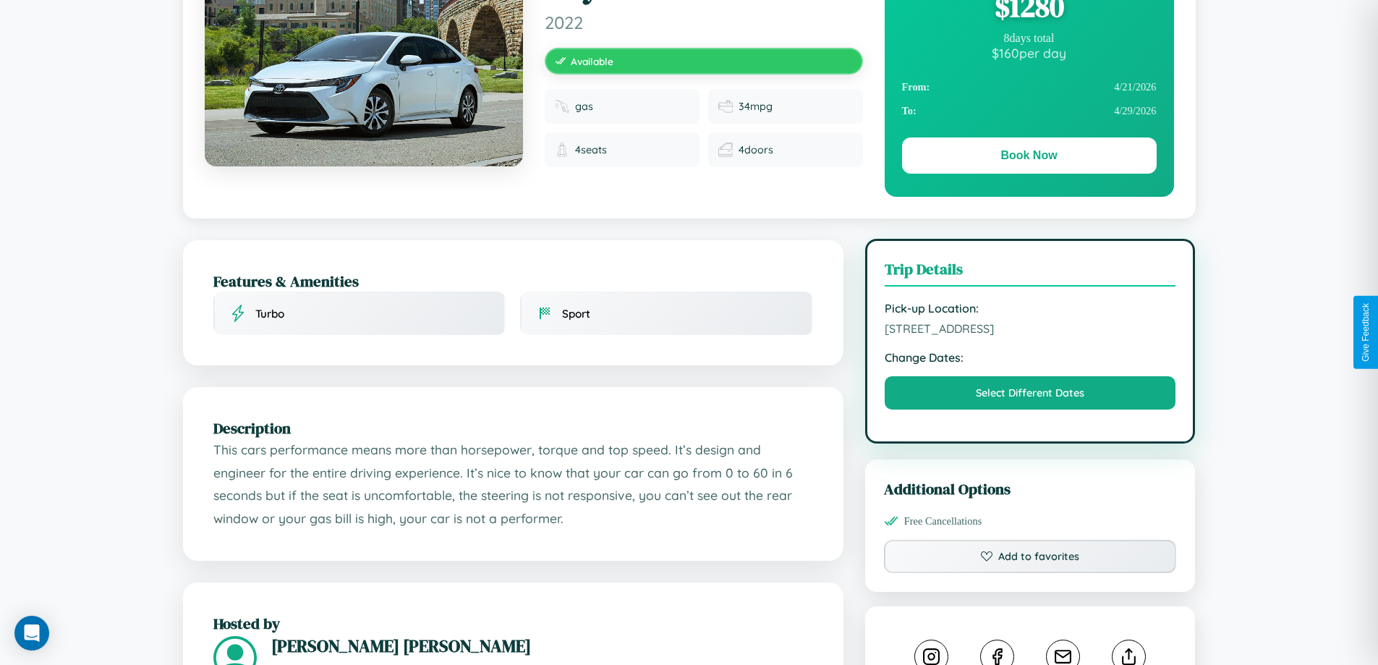
click at [1030, 331] on span "129 Fifth Street Berlin 14888 Germany" at bounding box center [1031, 328] width 292 height 14
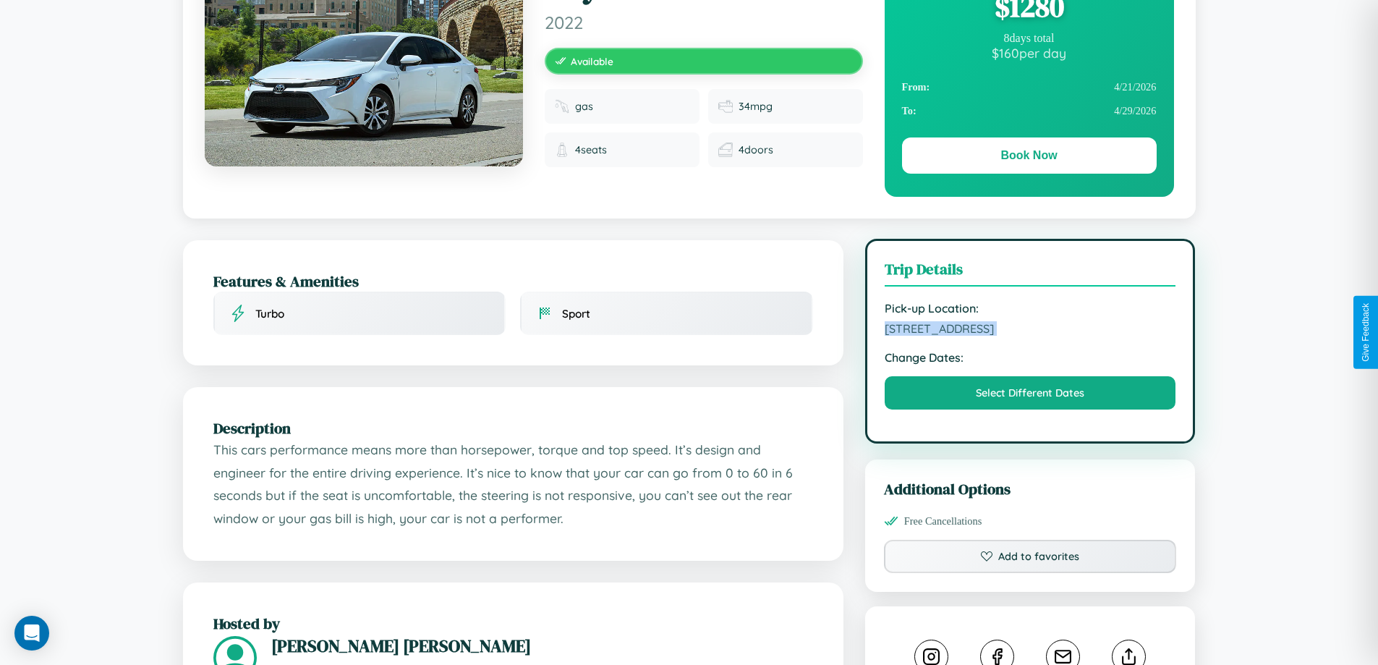
click at [1030, 331] on span "129 Fifth Street Berlin 14888 Germany" at bounding box center [1031, 328] width 292 height 14
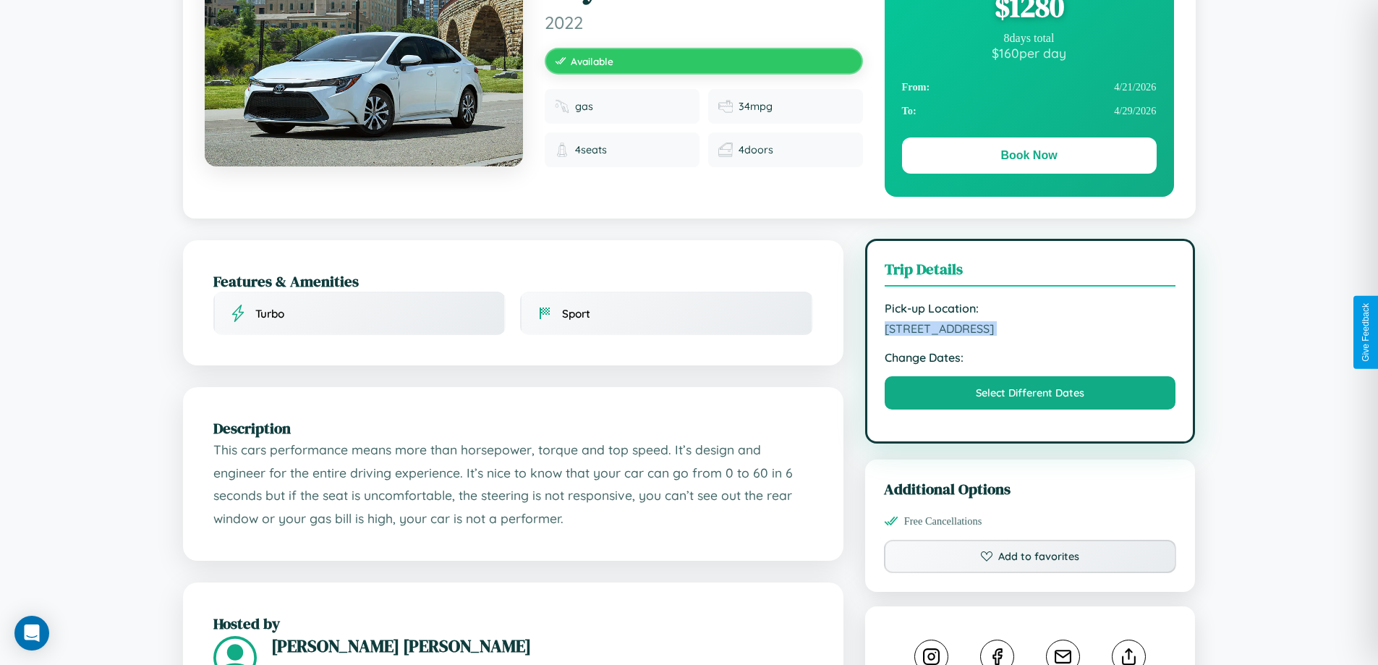
click at [1030, 331] on span "129 Fifth Street Berlin 14888 Germany" at bounding box center [1031, 328] width 292 height 14
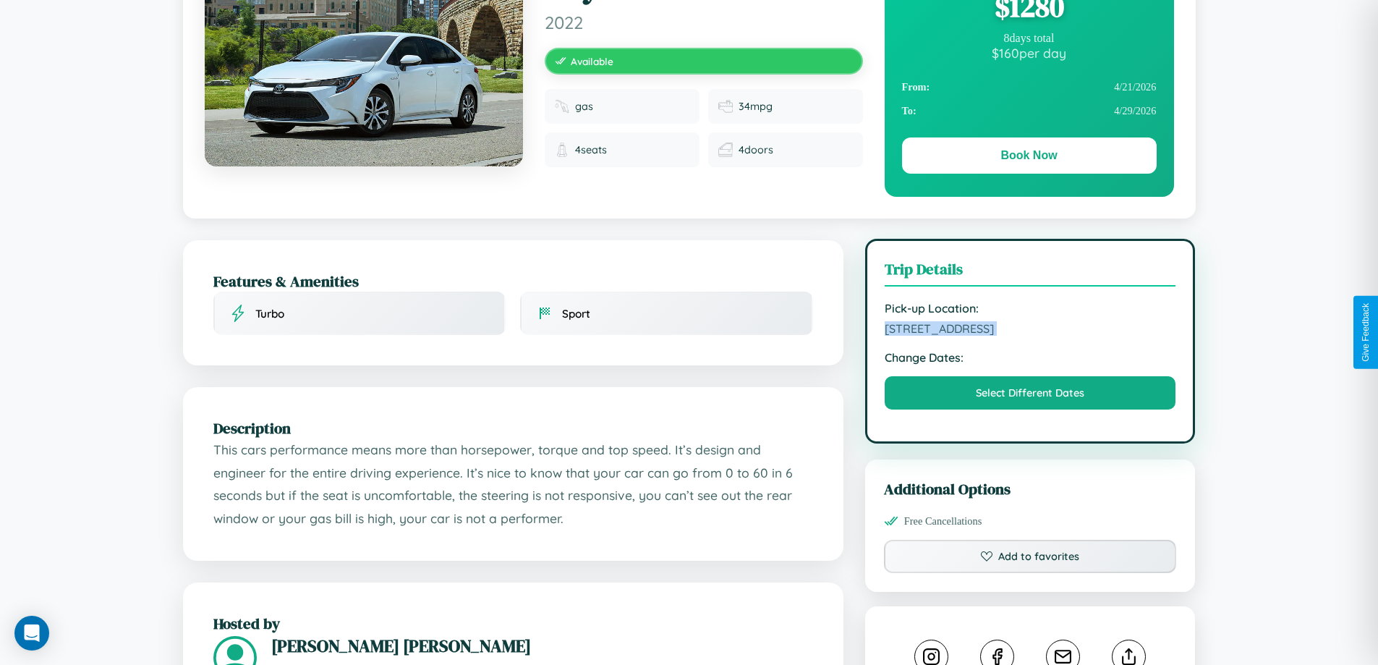
click at [1030, 331] on span "129 Fifth Street Berlin 14888 Germany" at bounding box center [1031, 328] width 292 height 14
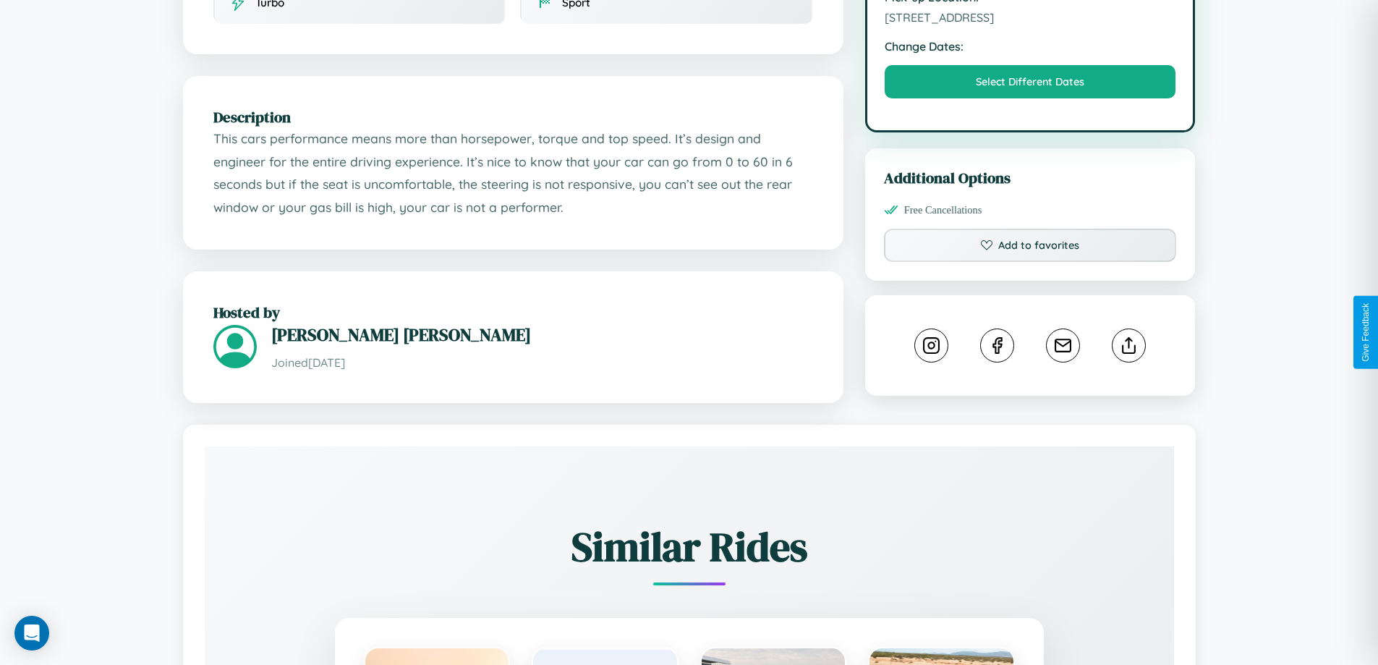
scroll to position [475, 0]
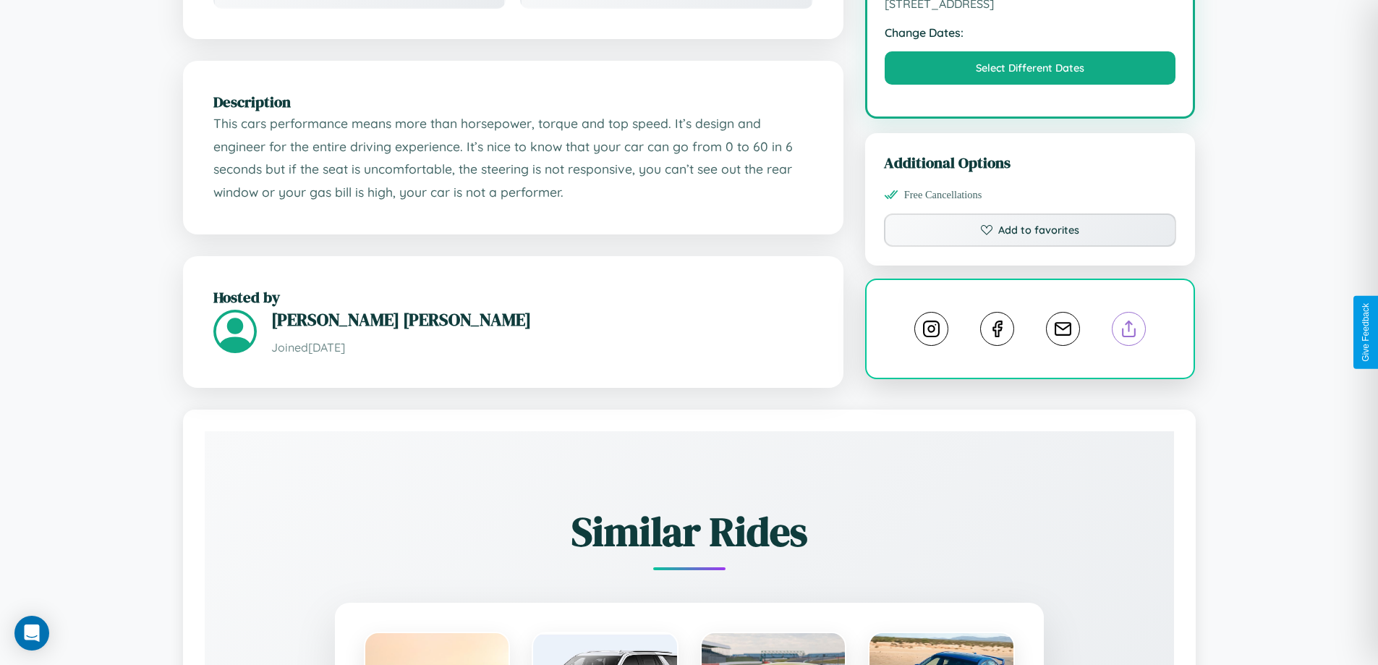
click at [1129, 331] on line at bounding box center [1129, 326] width 0 height 10
